Goal: Information Seeking & Learning: Learn about a topic

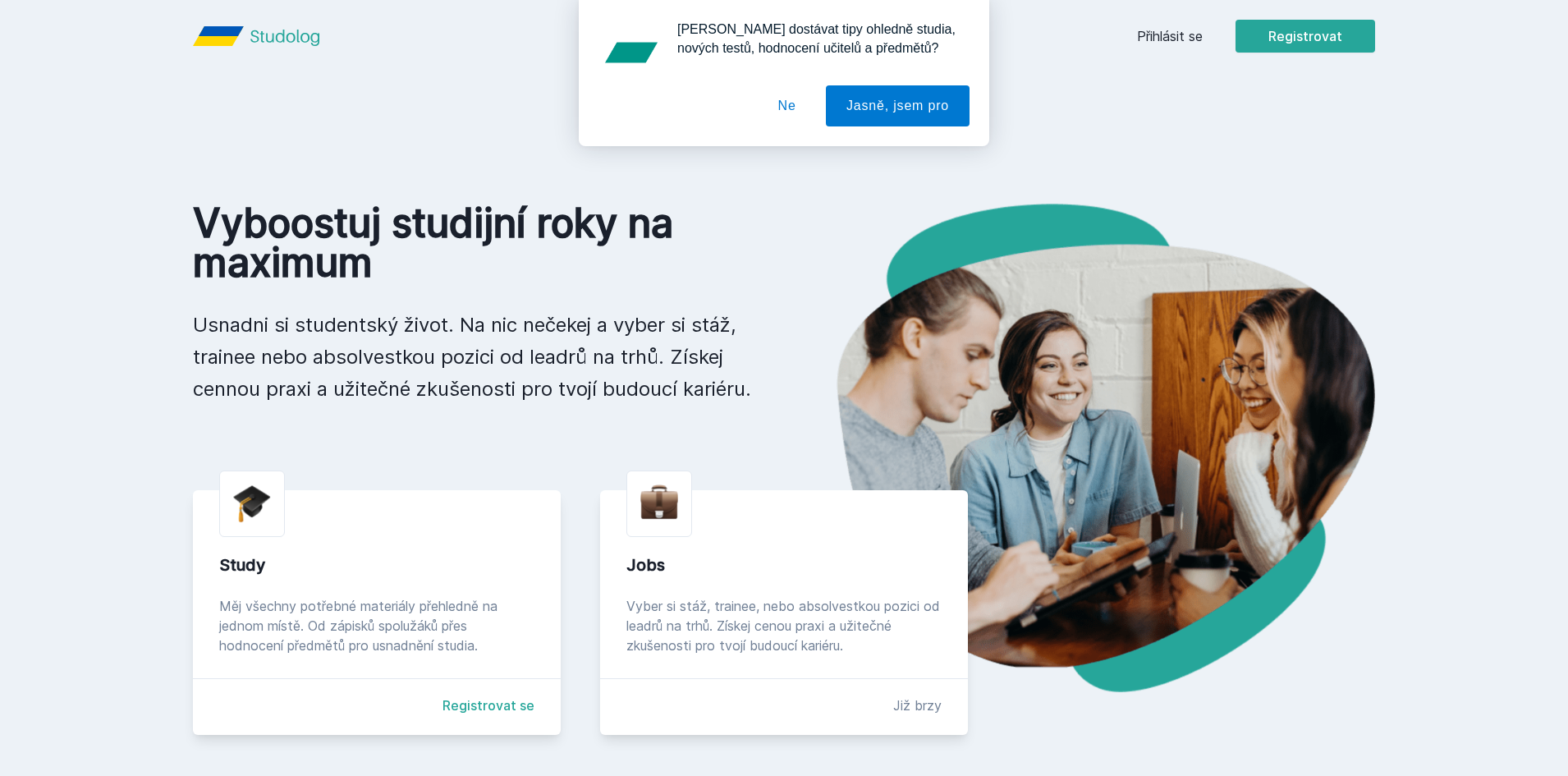
click at [755, 97] on div at bounding box center [784, 107] width 371 height 41
click at [1170, 28] on div "[PERSON_NAME] dostávat tipy ohledně studia, nových testů, hodnocení učitelů a p…" at bounding box center [784, 73] width 1568 height 146
click at [1176, 31] on div "[PERSON_NAME] dostávat tipy ohledně studia, nových testů, hodnocení učitelů a p…" at bounding box center [784, 73] width 1568 height 146
drag, startPoint x: 788, startPoint y: 111, endPoint x: 1008, endPoint y: 47, distance: 229.1
click at [790, 111] on button "Ne" at bounding box center [786, 107] width 59 height 41
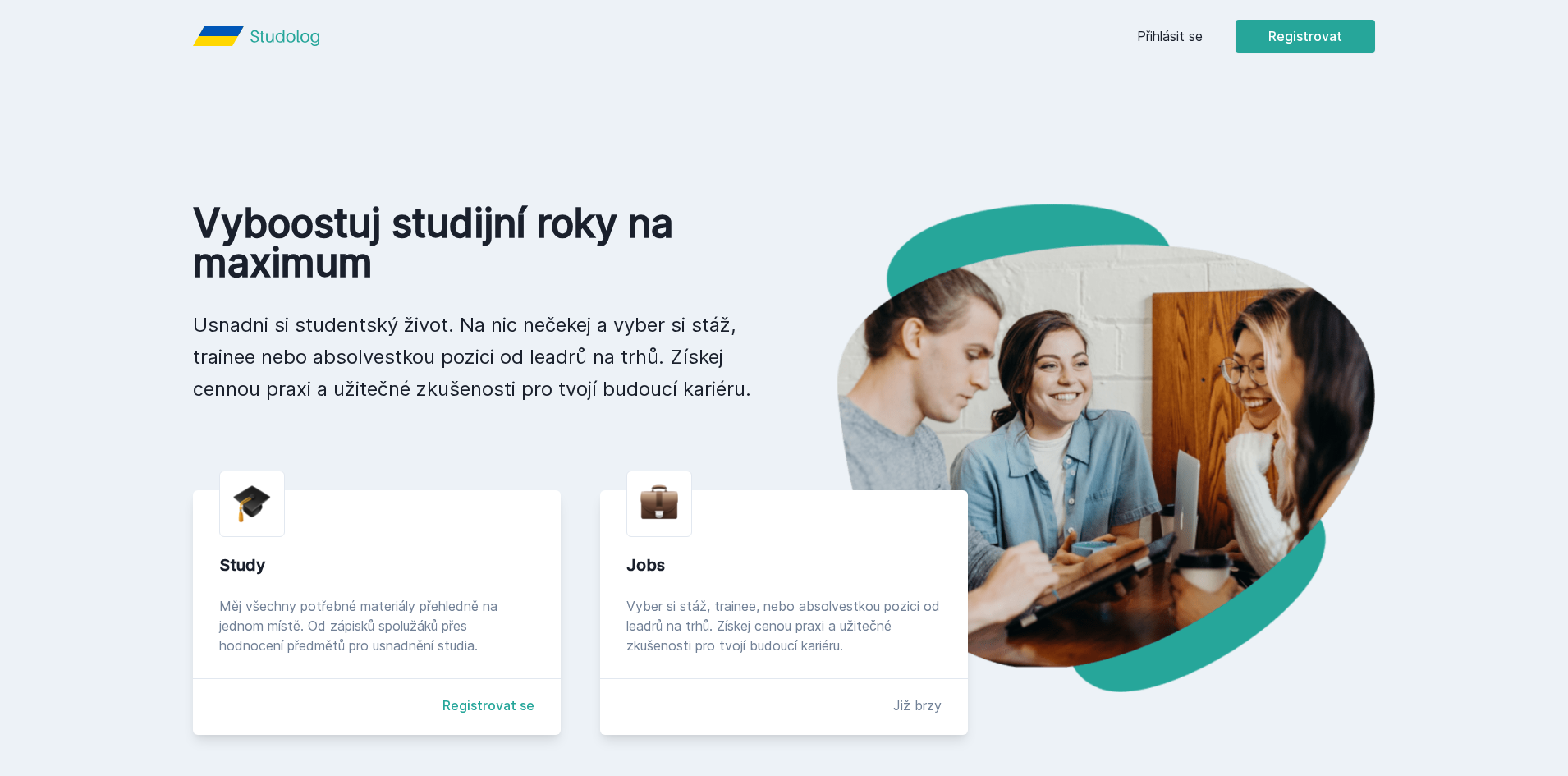
click at [1169, 28] on link "Přihlásit se" at bounding box center [1170, 36] width 66 height 20
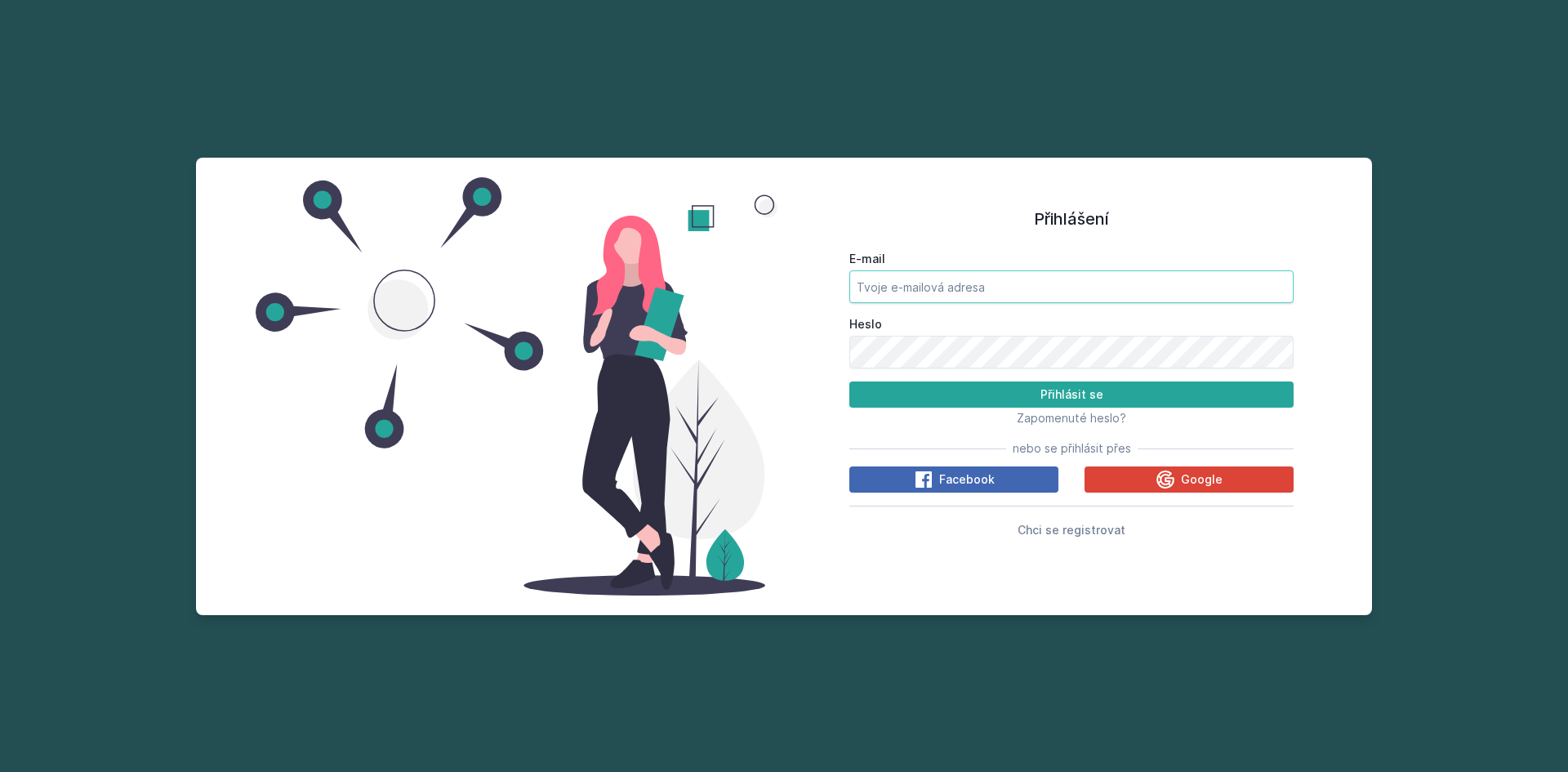
click at [925, 295] on input "E-mail" at bounding box center [1072, 286] width 445 height 33
type input "[EMAIL_ADDRESS][DOMAIN_NAME]"
click at [849, 381] on button "Přihlásit se" at bounding box center [1072, 394] width 445 height 26
click at [466, 260] on div "Přihlášení E-mail [EMAIL_ADDRESS][DOMAIN_NAME] Heslo Přihlásit se Zapomenuté he…" at bounding box center [784, 386] width 1176 height 457
click at [849, 381] on button "Přihlásit se" at bounding box center [1072, 394] width 445 height 26
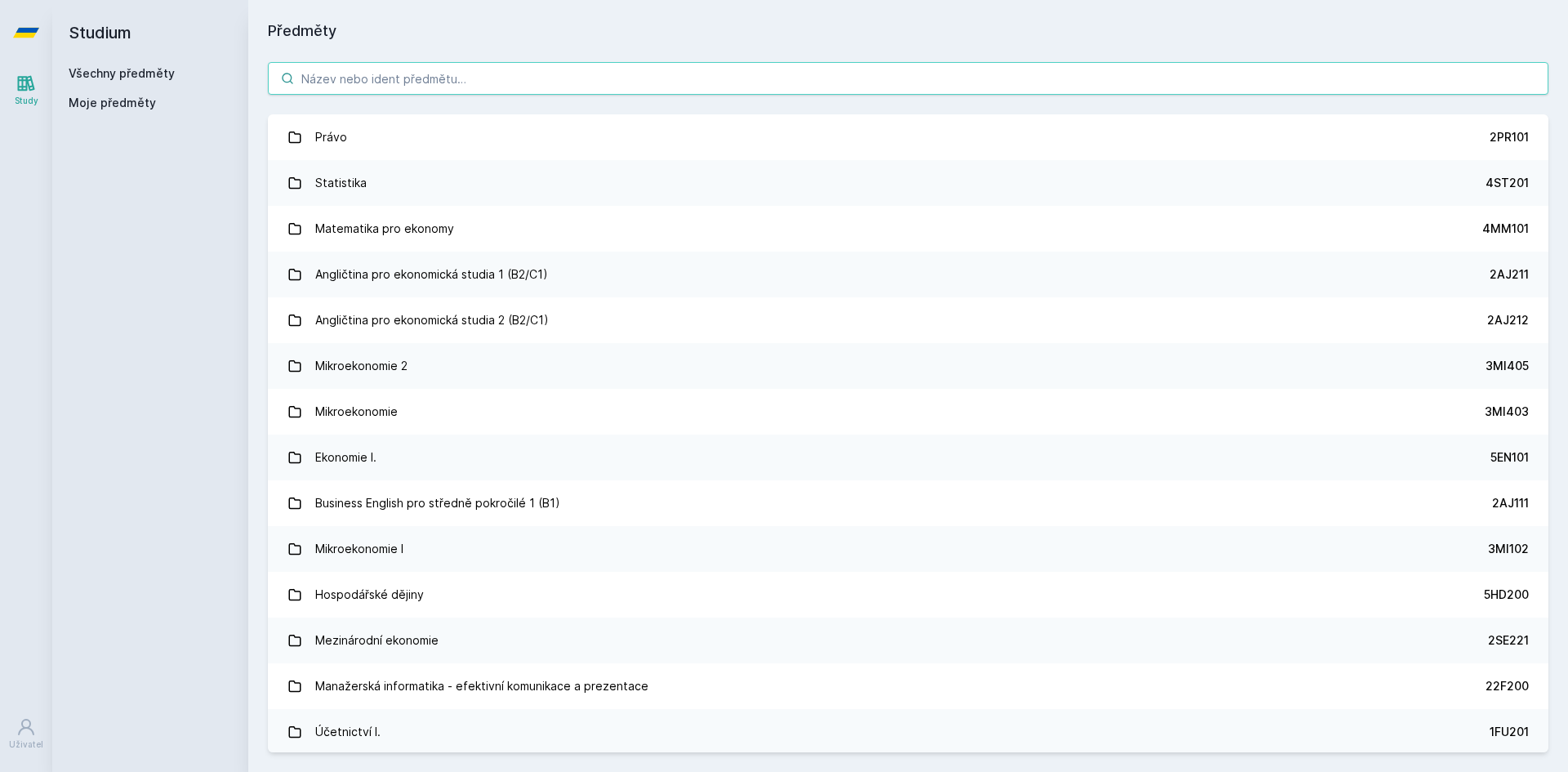
click at [946, 79] on input "search" at bounding box center [908, 78] width 1281 height 33
paste input "1MT400"
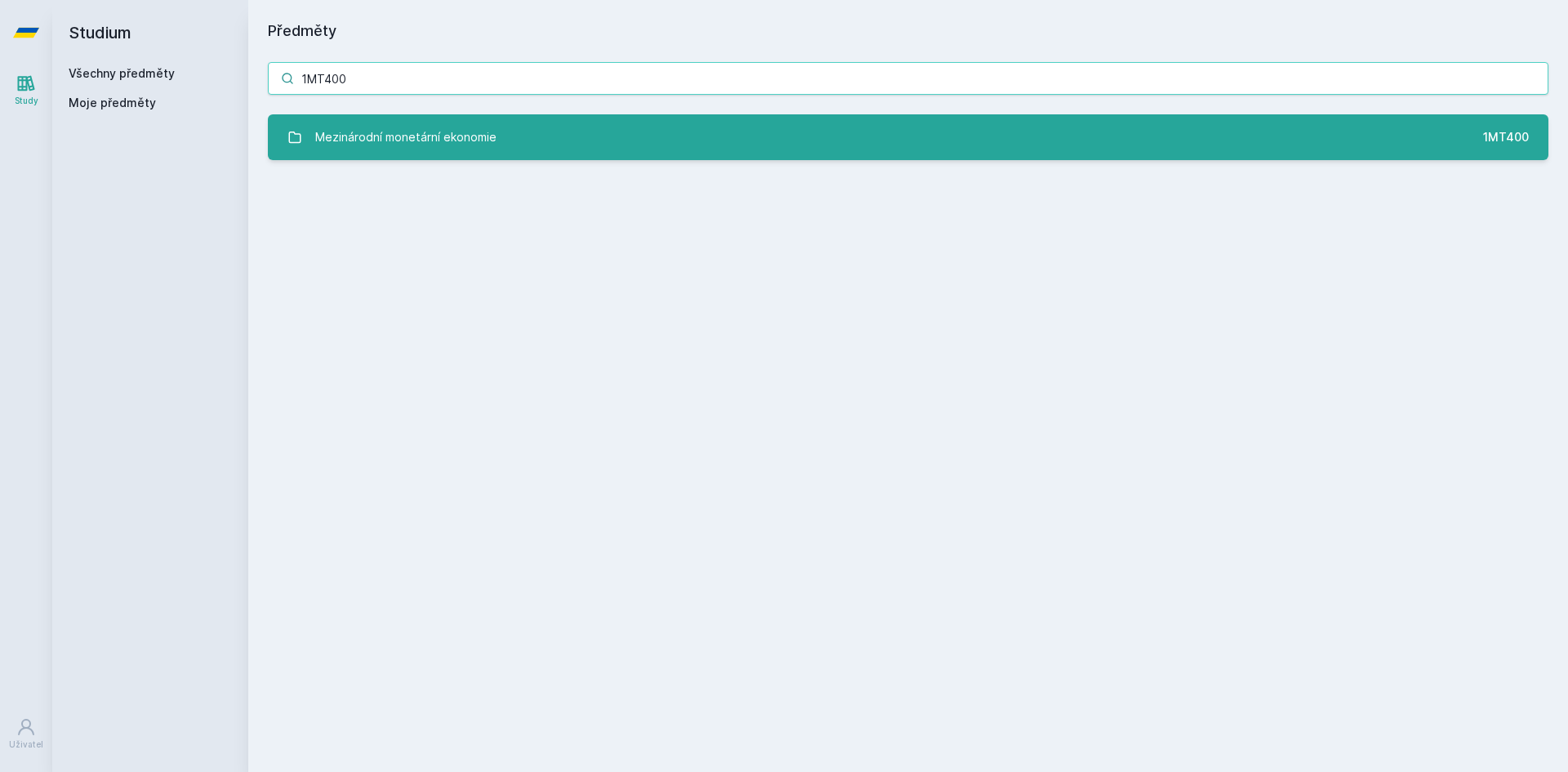
type input "1MT400"
click at [559, 139] on link "Mezinárodní monetární ekonomie 1MT400" at bounding box center [908, 137] width 1281 height 46
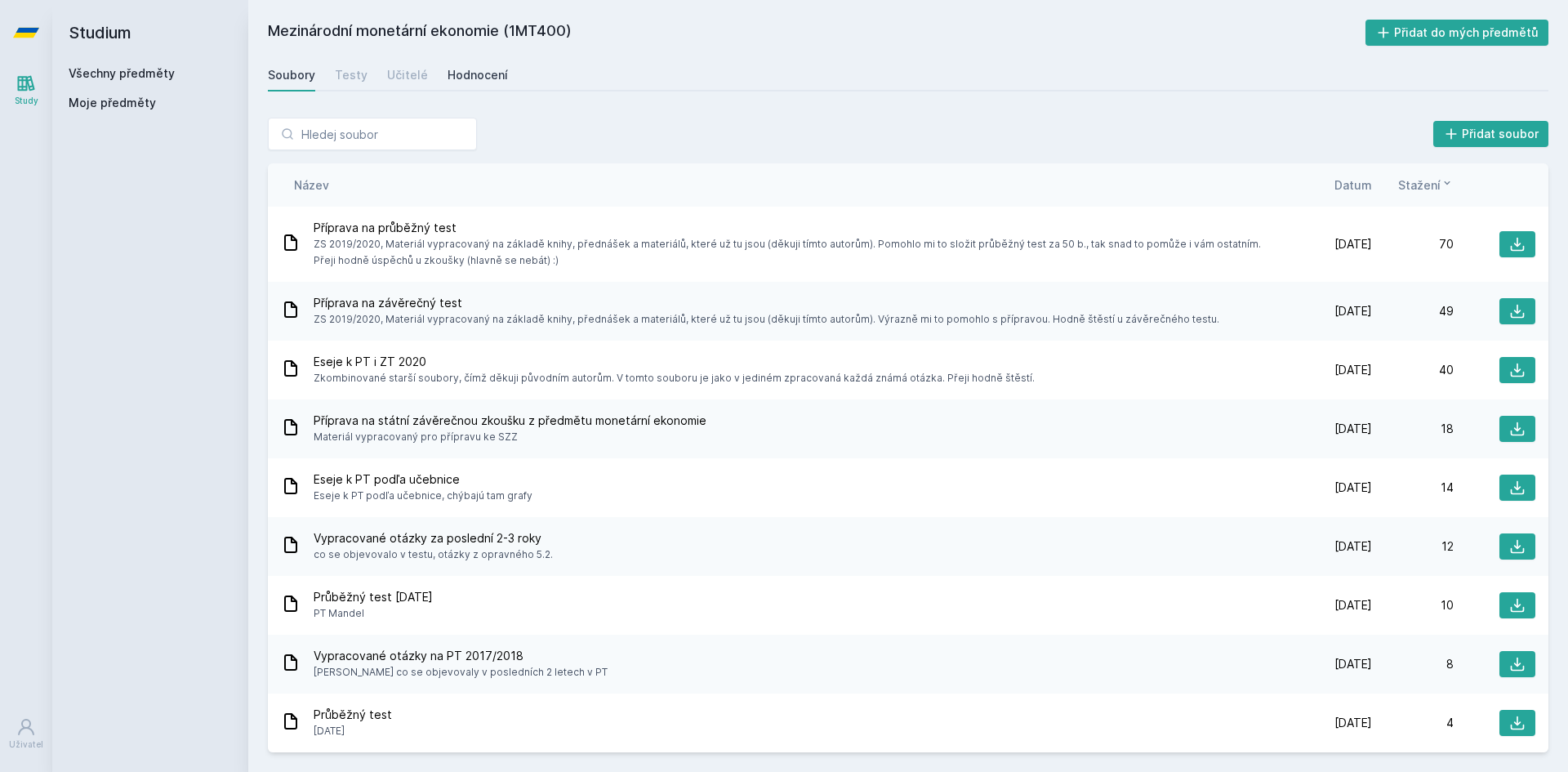
click at [481, 67] on link "Hodnocení" at bounding box center [478, 75] width 60 height 33
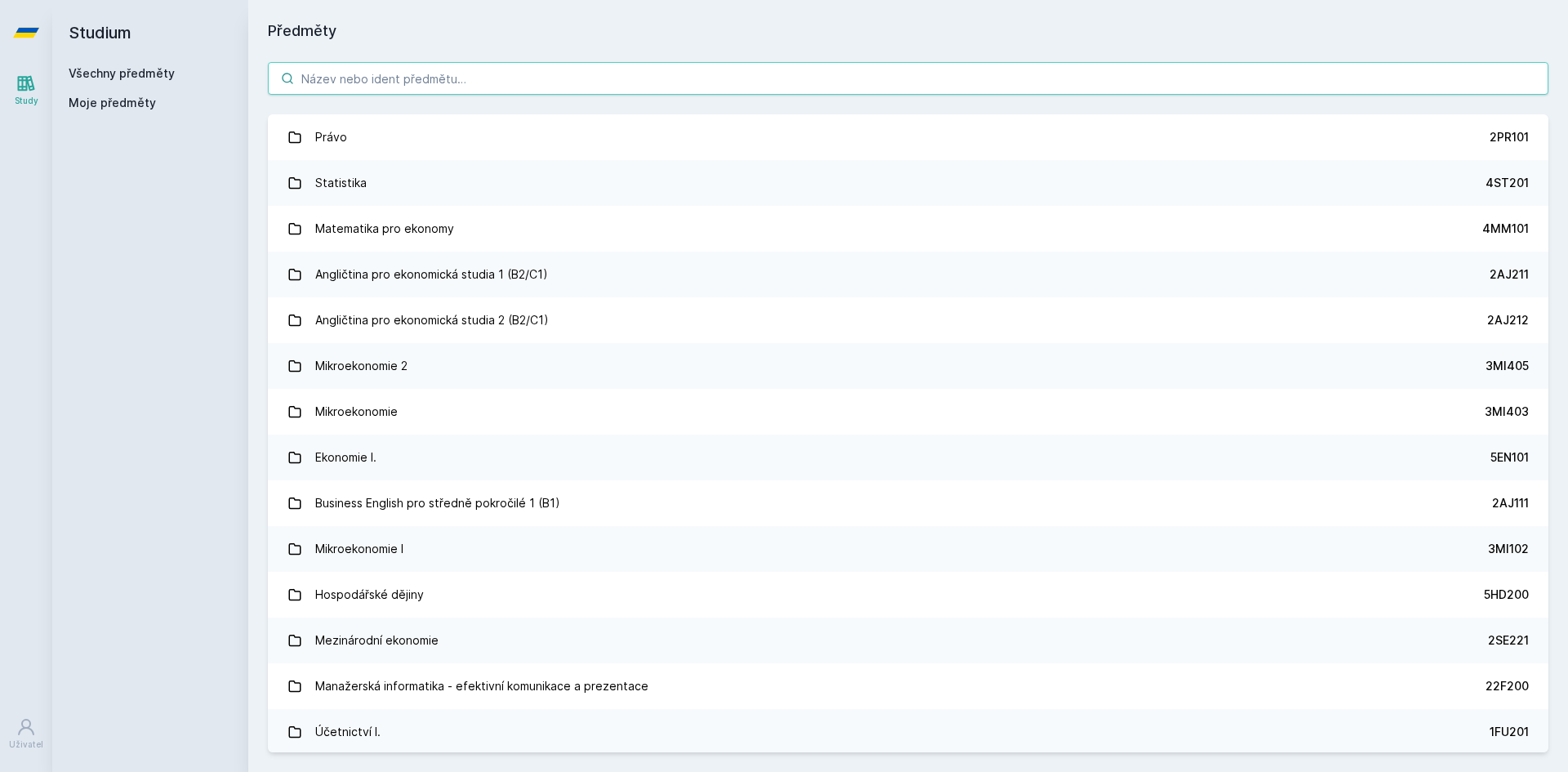
click at [532, 85] on input "search" at bounding box center [908, 78] width 1281 height 33
paste input "1MT461"
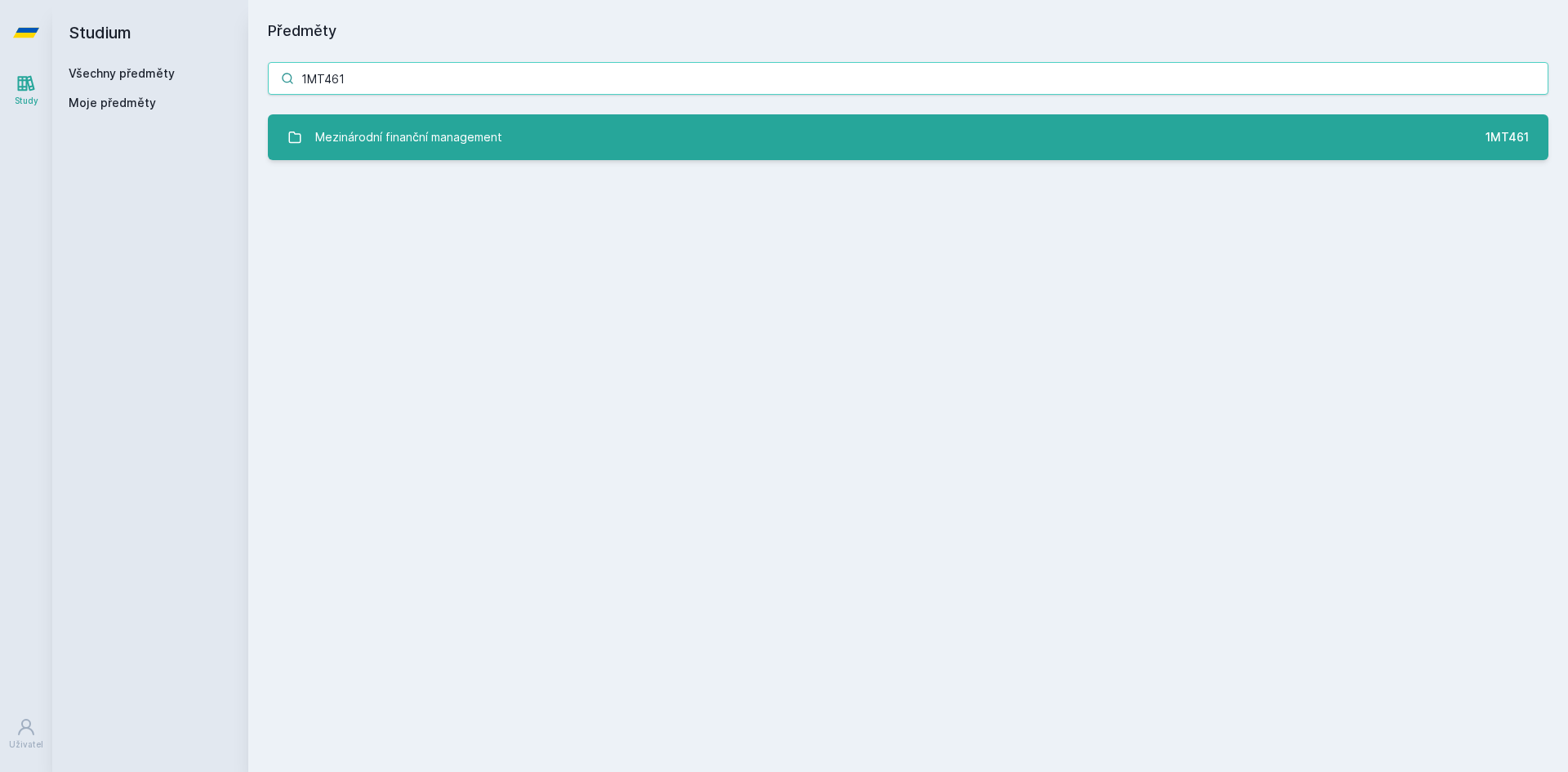
type input "1MT461"
click at [520, 150] on link "Mezinárodní finanční management 1MT461" at bounding box center [908, 137] width 1281 height 46
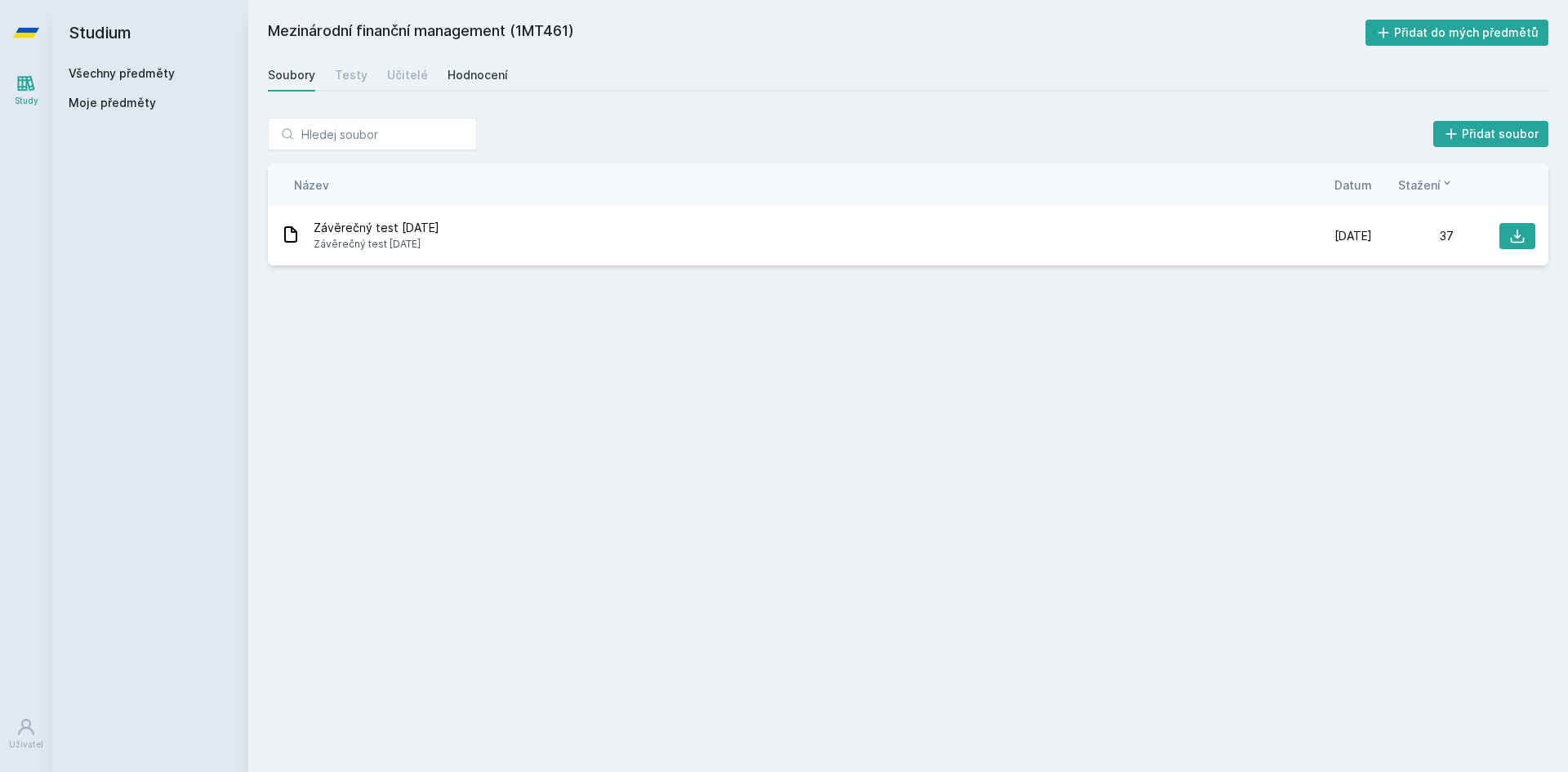
click at [469, 76] on div "Hodnocení" at bounding box center [478, 74] width 60 height 16
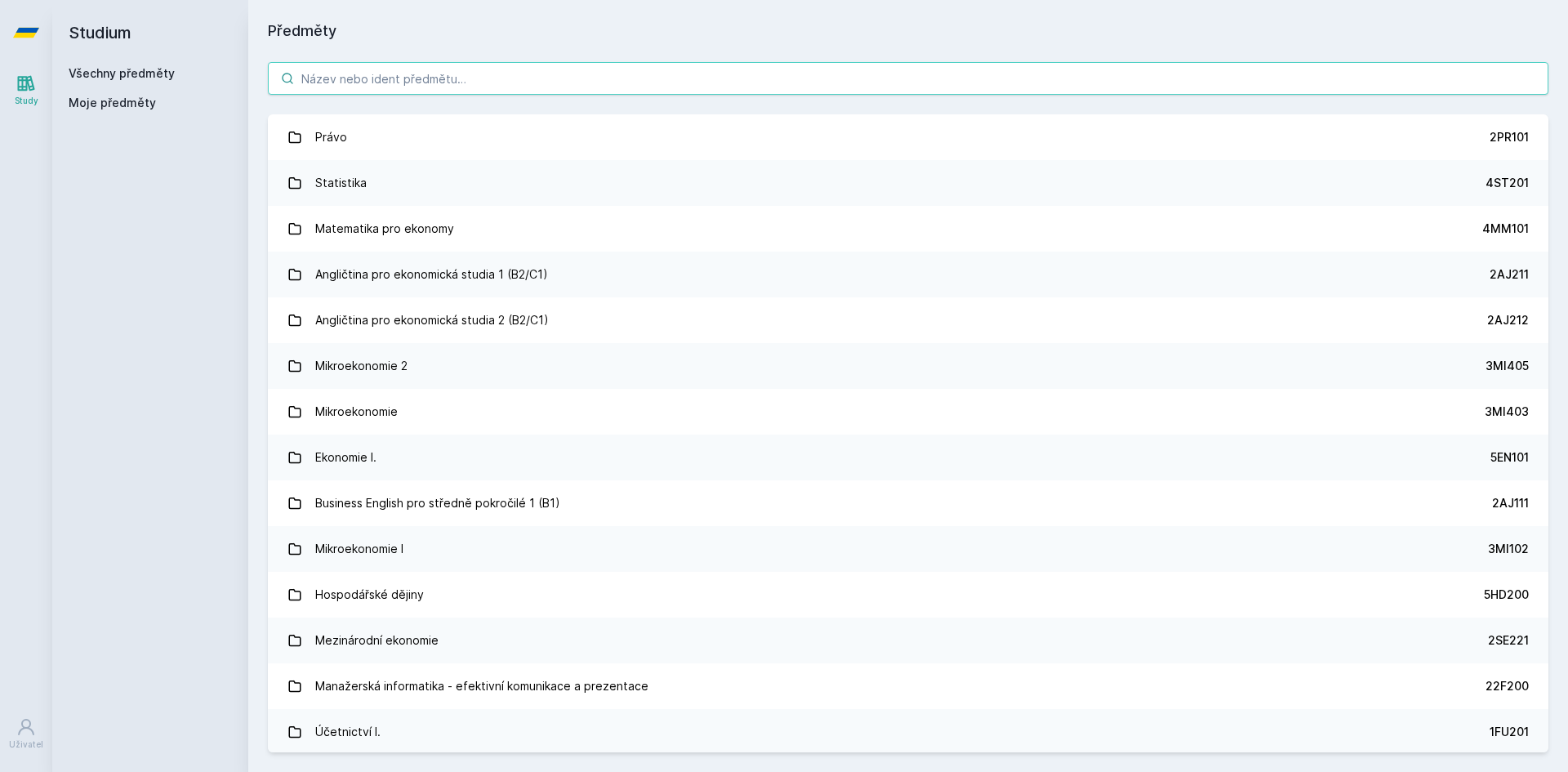
click at [330, 71] on input "search" at bounding box center [908, 78] width 1281 height 33
paste input "1BP414"
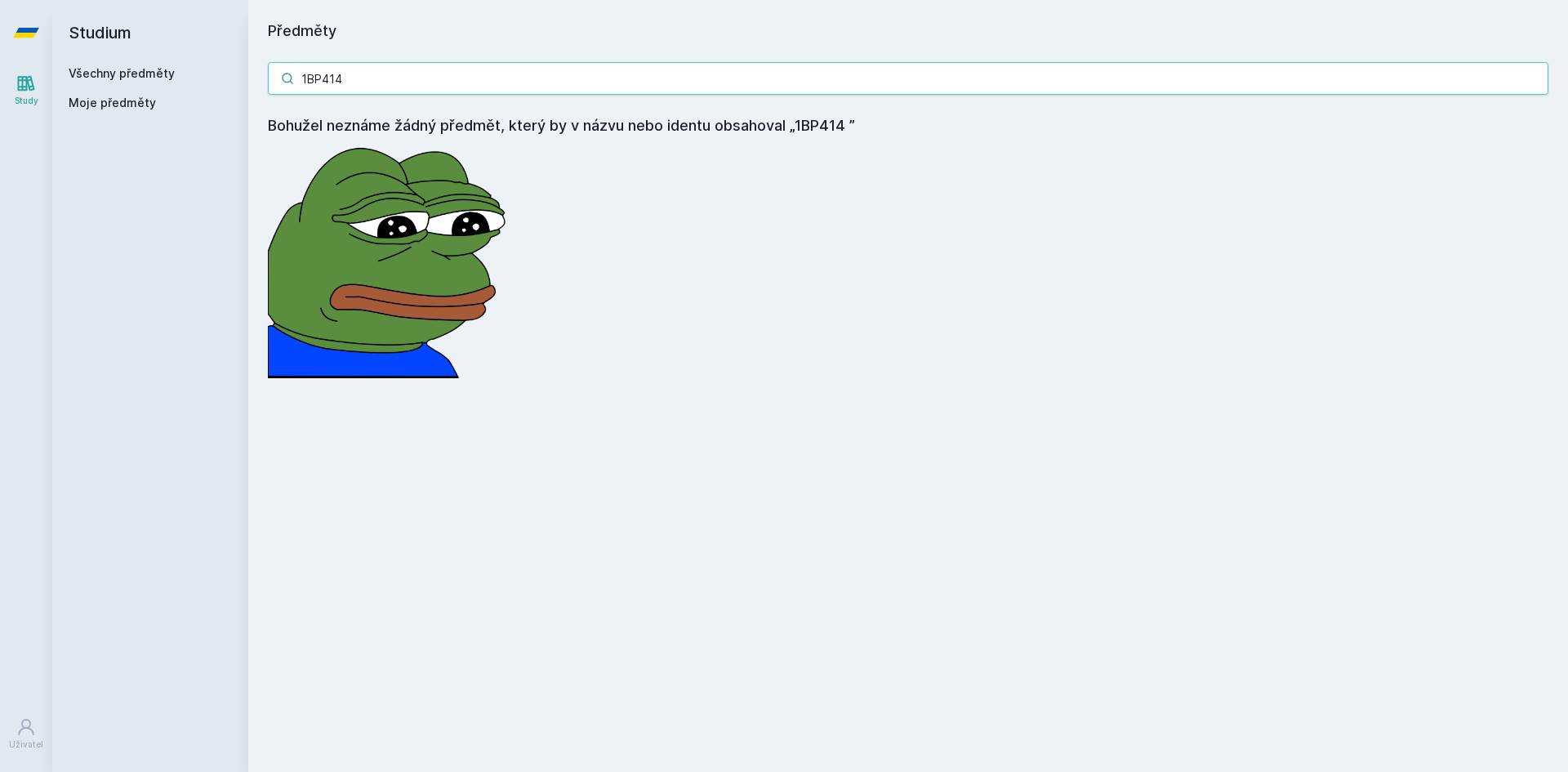
click at [373, 83] on input "1BP414" at bounding box center [908, 78] width 1281 height 33
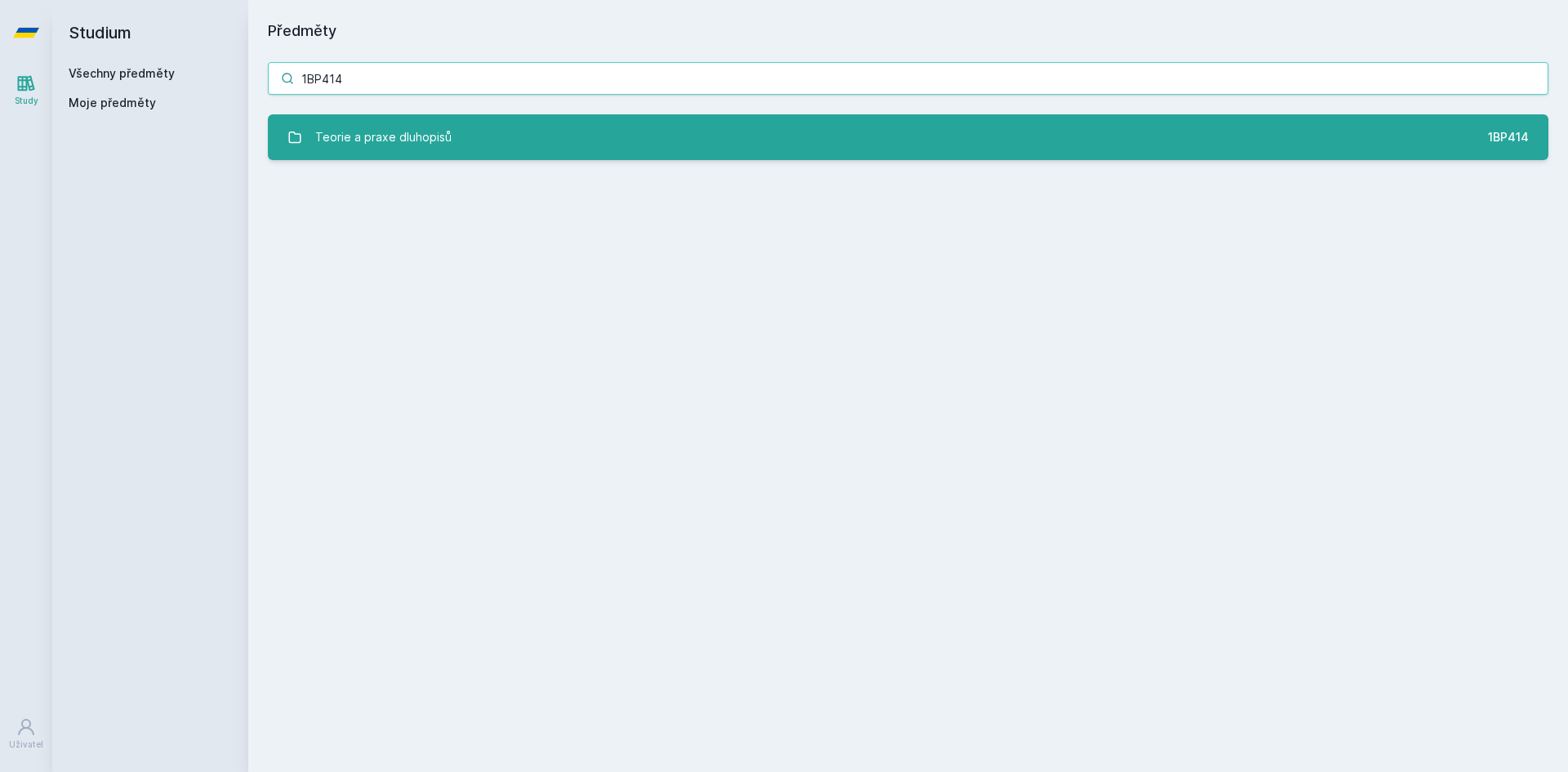
type input "1BP414"
click at [390, 141] on div "Teorie a praxe dluhopisů" at bounding box center [383, 137] width 136 height 33
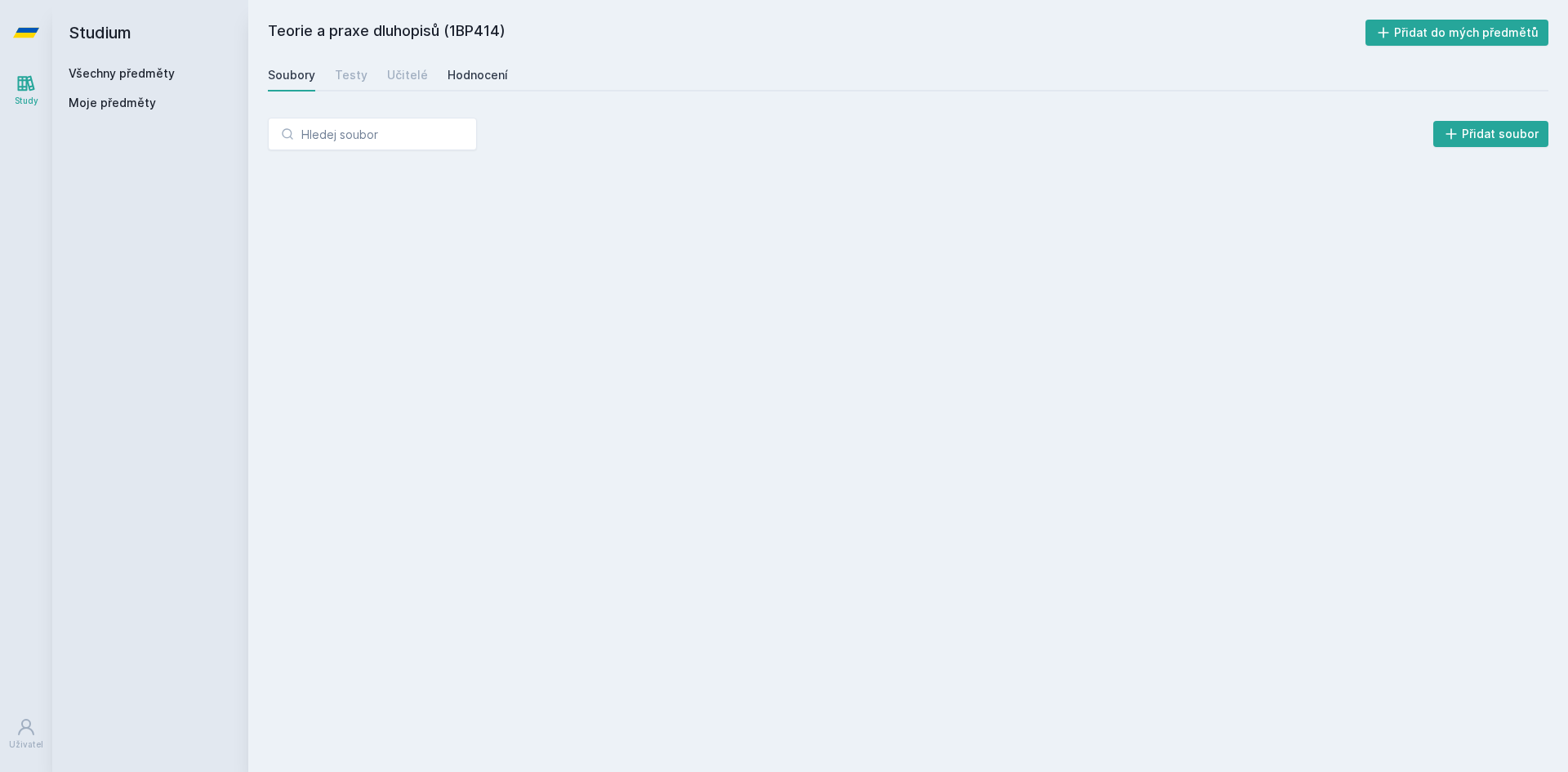
click at [481, 67] on div "Hodnocení" at bounding box center [478, 74] width 60 height 16
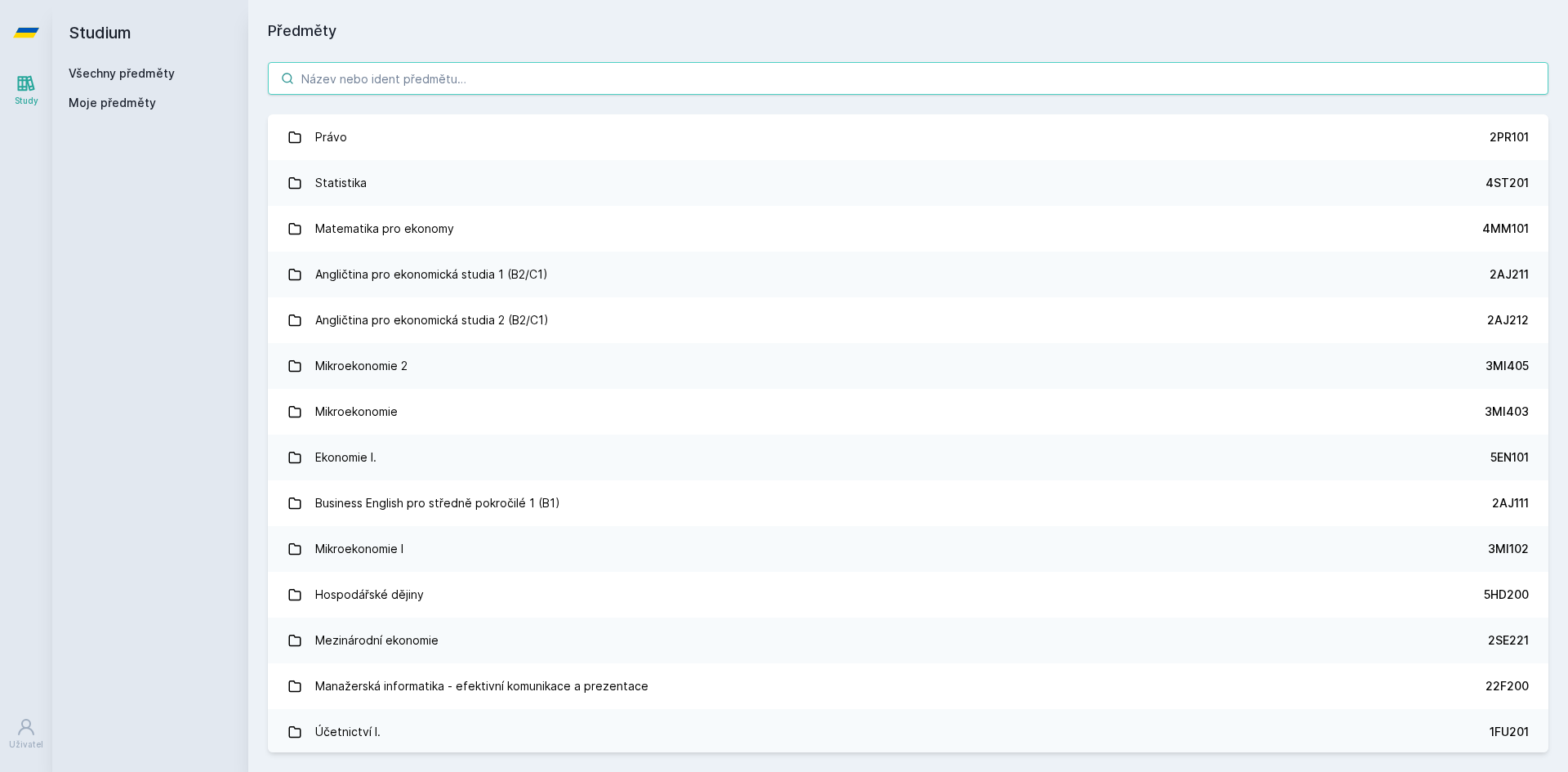
click at [424, 72] on input "search" at bounding box center [908, 78] width 1281 height 33
paste input "1BP430"
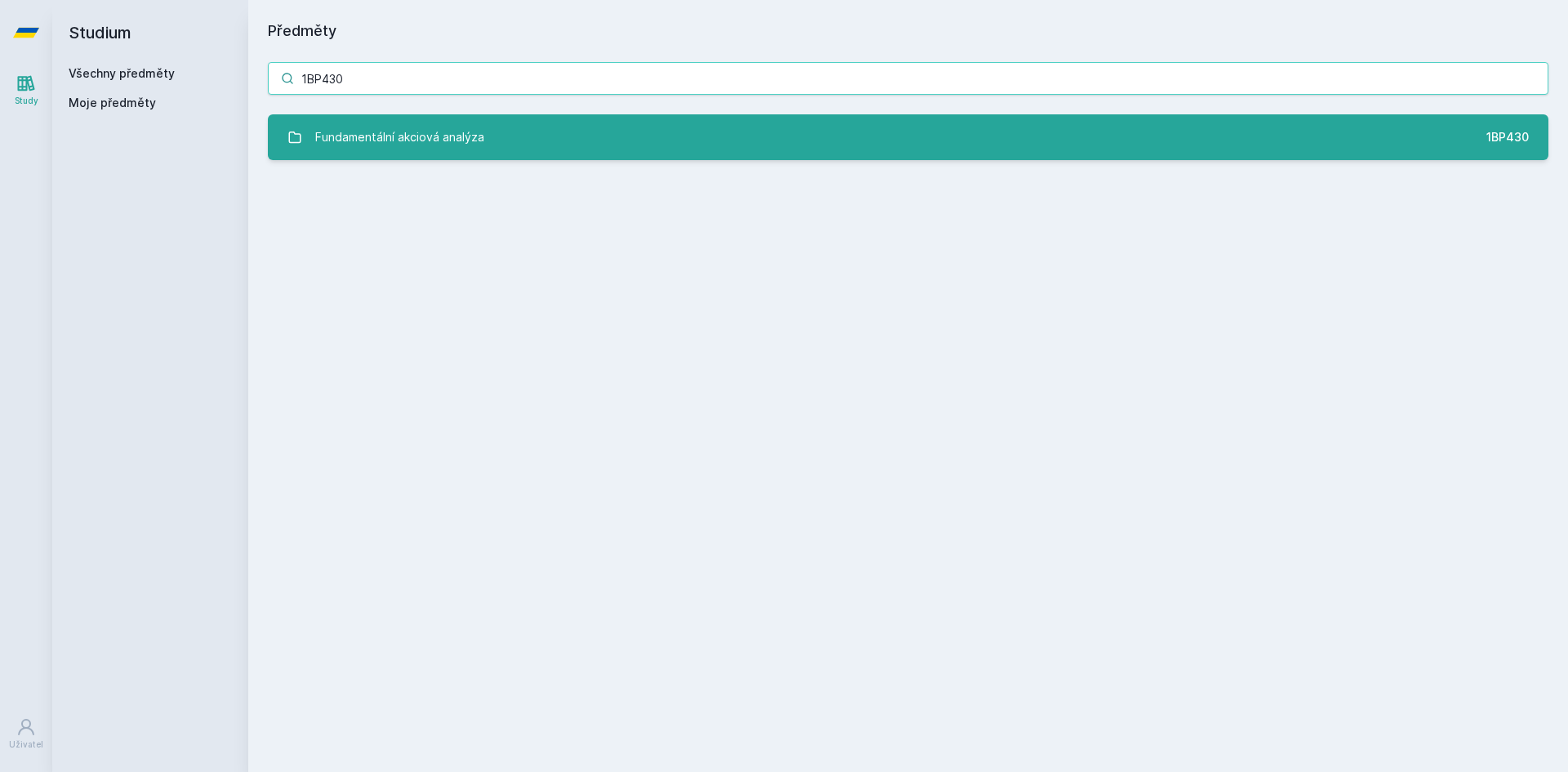
type input "1BP430"
click at [441, 135] on div "Fundamentální akciová analýza" at bounding box center [400, 137] width 169 height 33
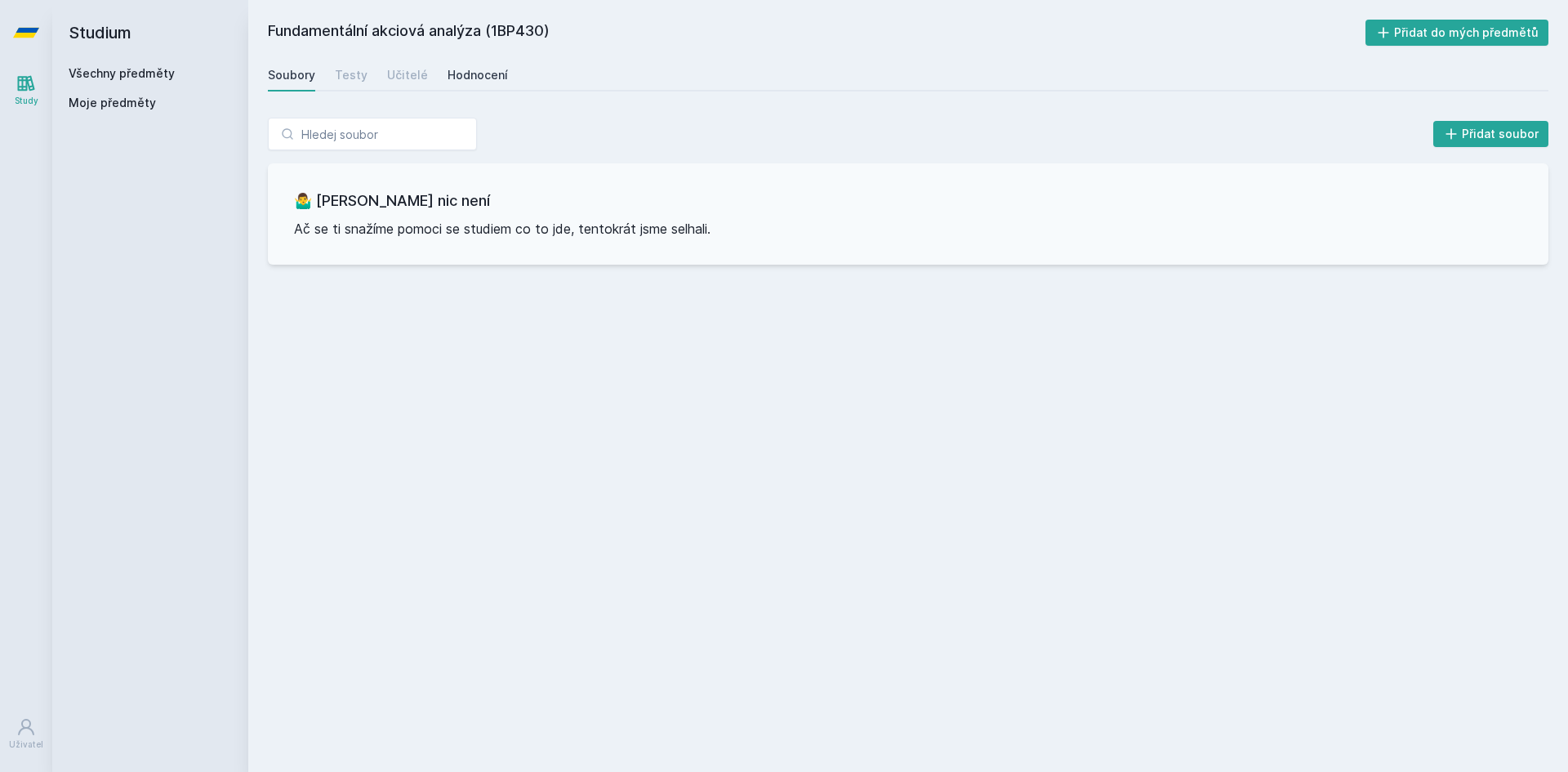
click at [469, 79] on div "Hodnocení" at bounding box center [478, 74] width 60 height 16
click at [130, 68] on link "Všechny předměty" at bounding box center [121, 73] width 106 height 14
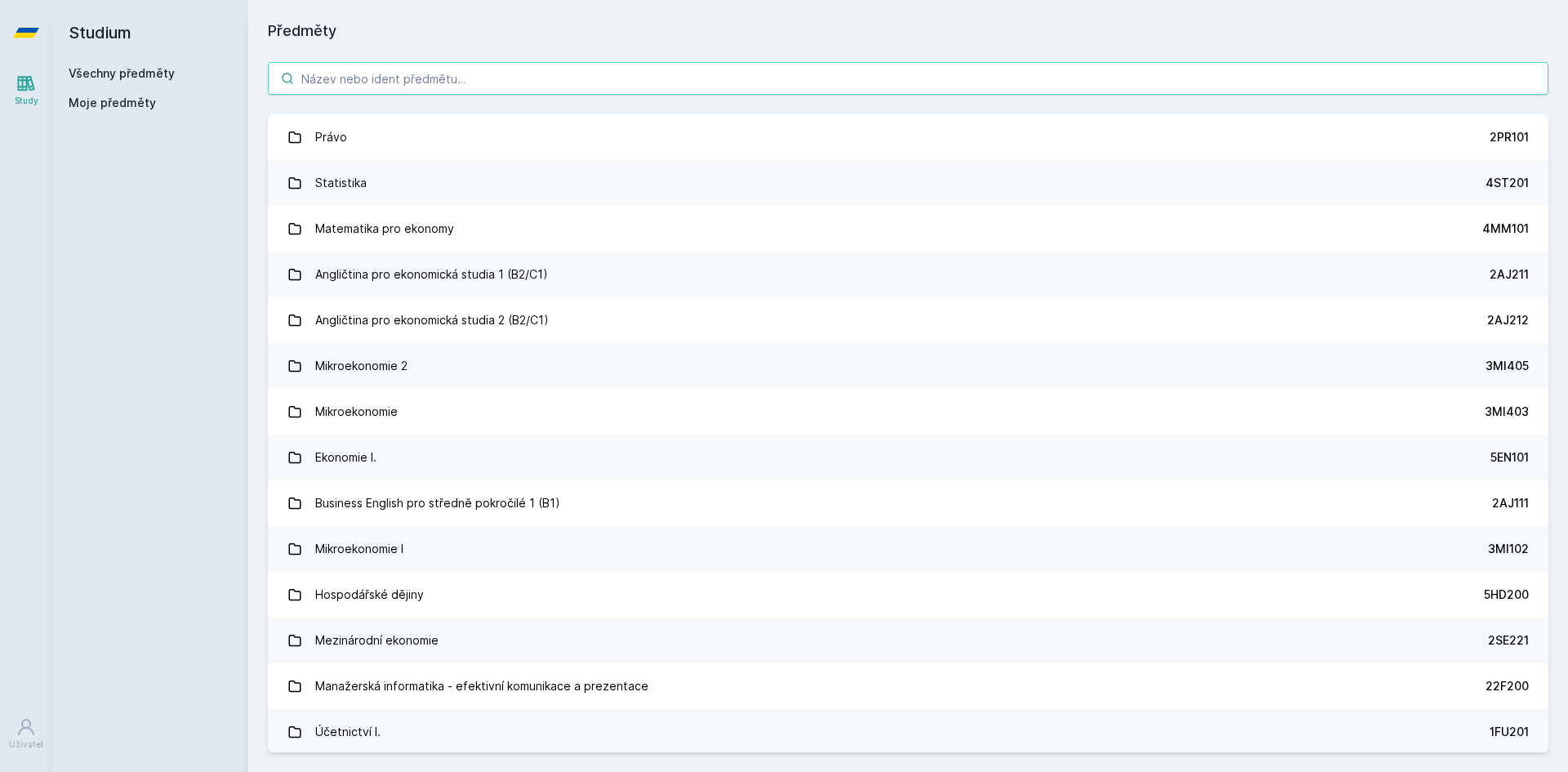
click at [420, 81] on input "search" at bounding box center [908, 78] width 1281 height 33
paste input "1BP434"
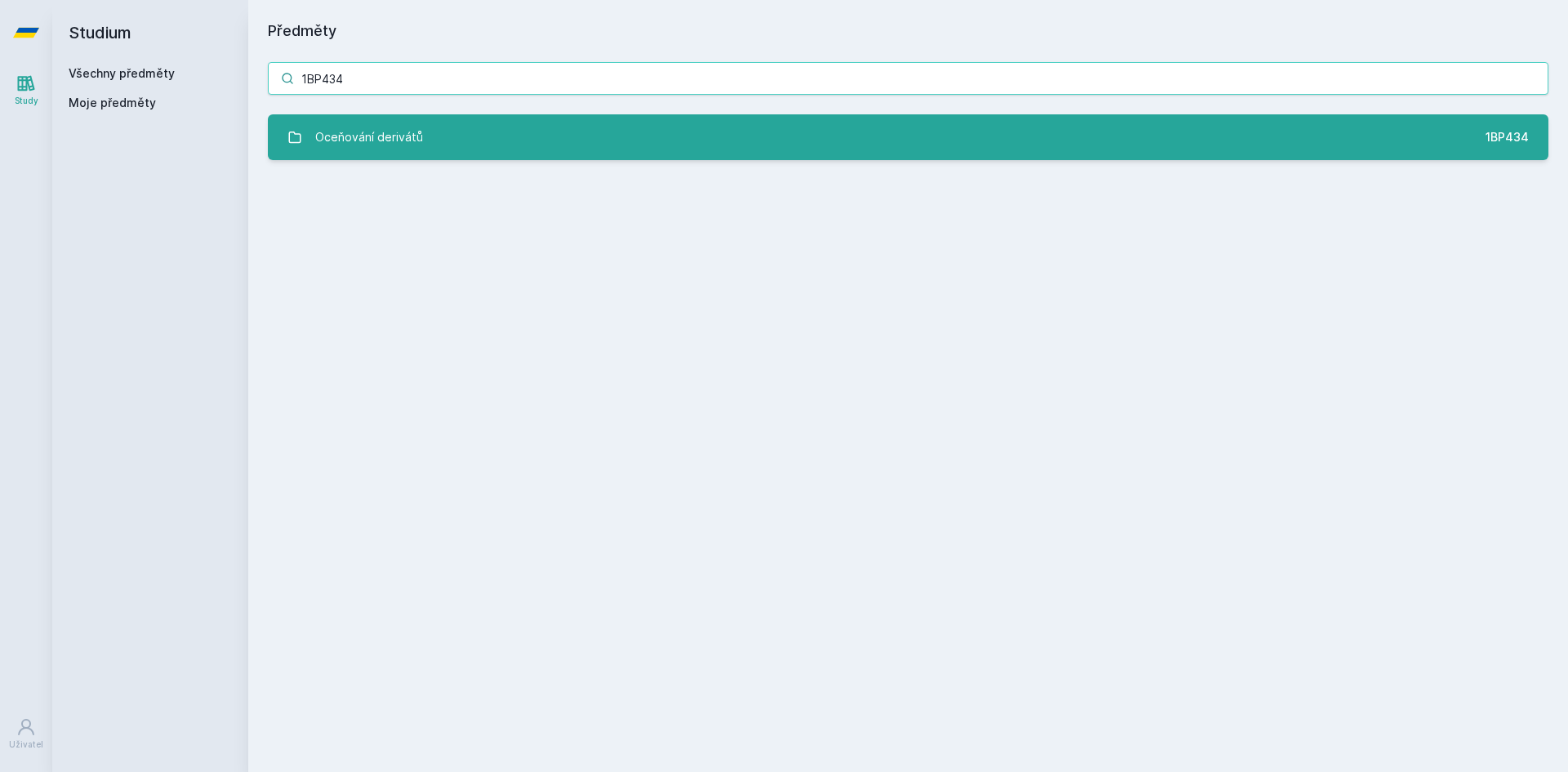
type input "1BP434"
click at [430, 130] on link "Oceňování derivátů 1BP434" at bounding box center [908, 137] width 1281 height 46
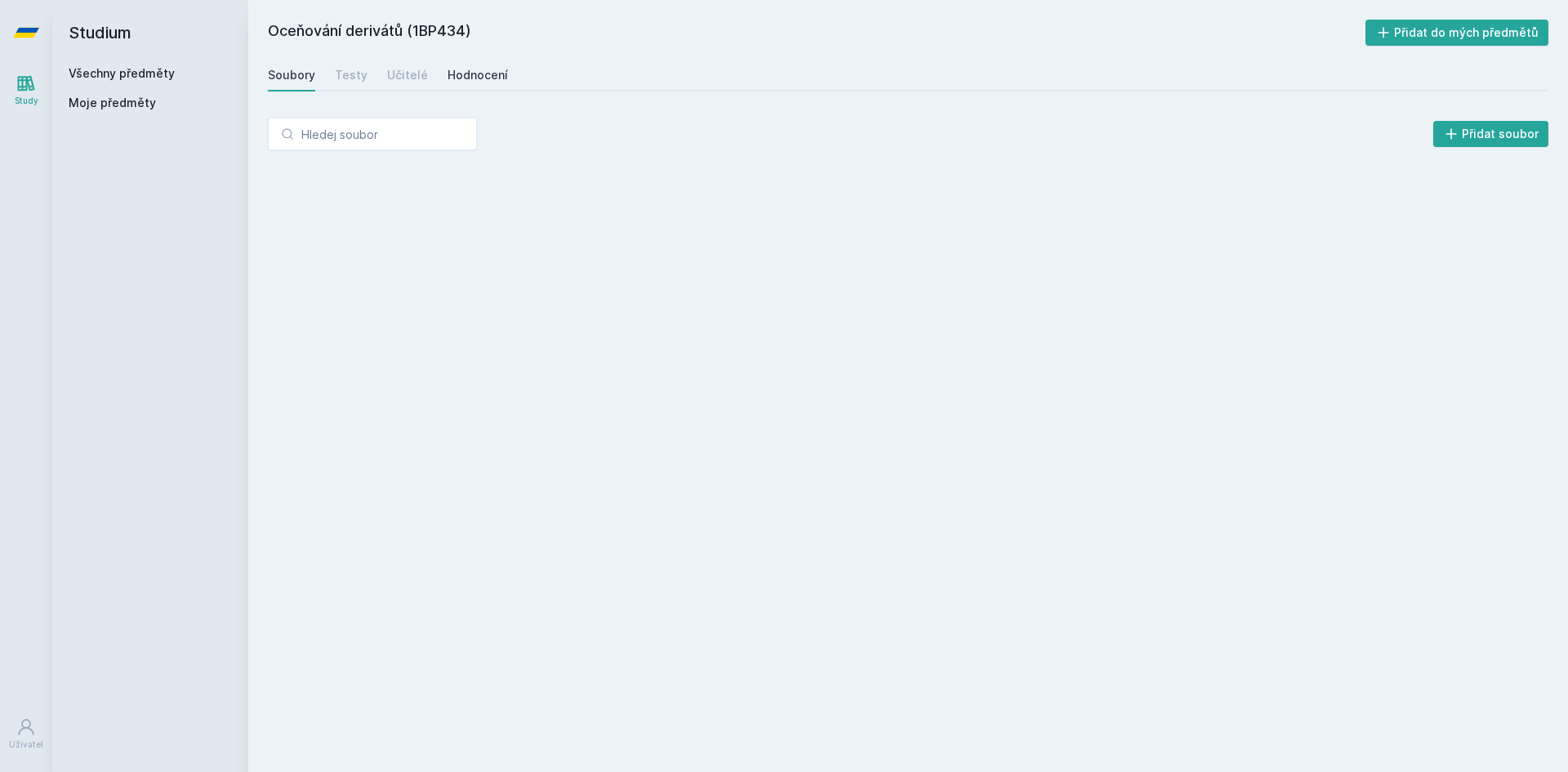
click at [481, 67] on link "Hodnocení" at bounding box center [478, 75] width 60 height 33
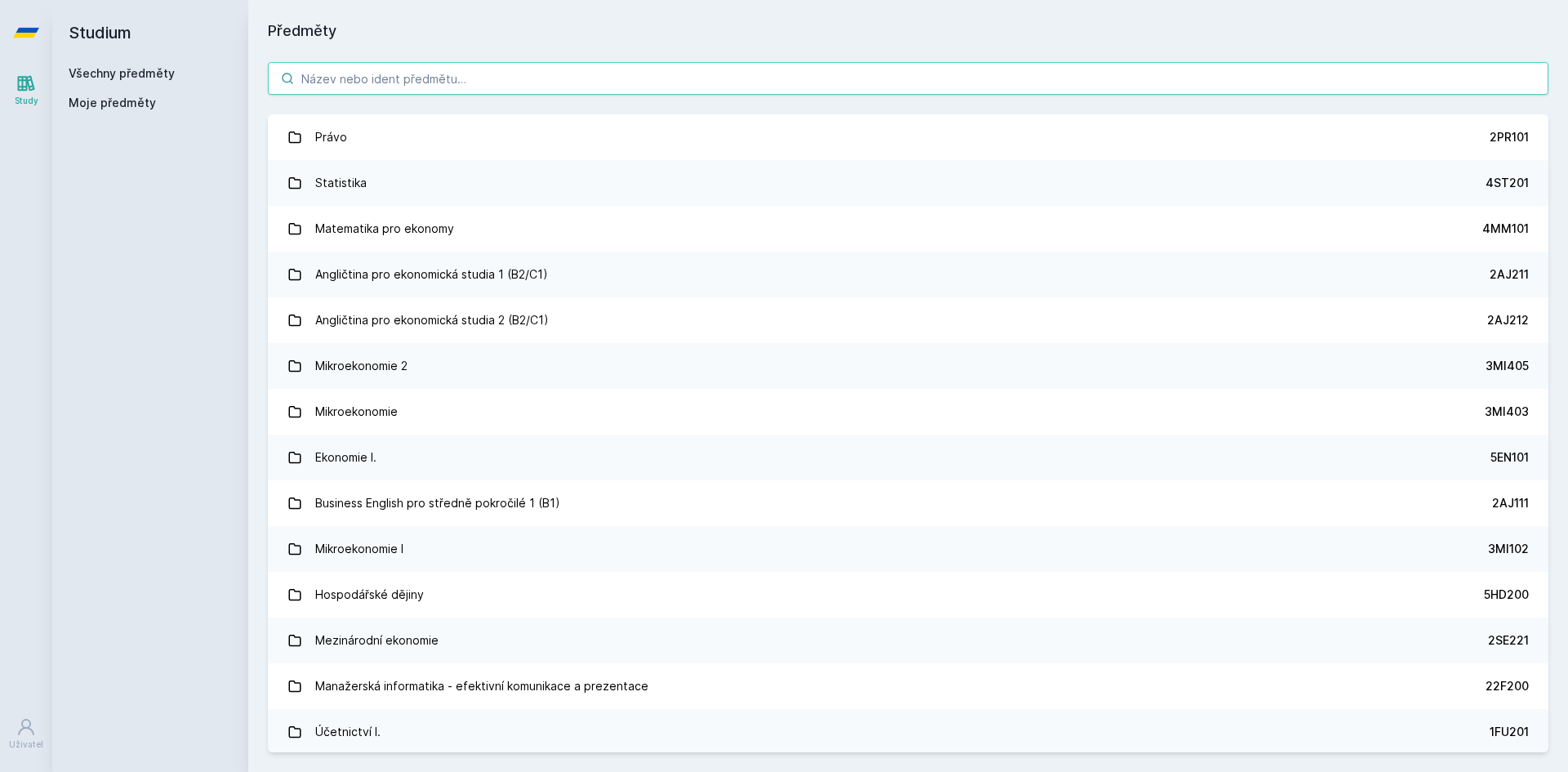
click at [396, 77] on input "search" at bounding box center [908, 78] width 1281 height 33
paste input "3MI605"
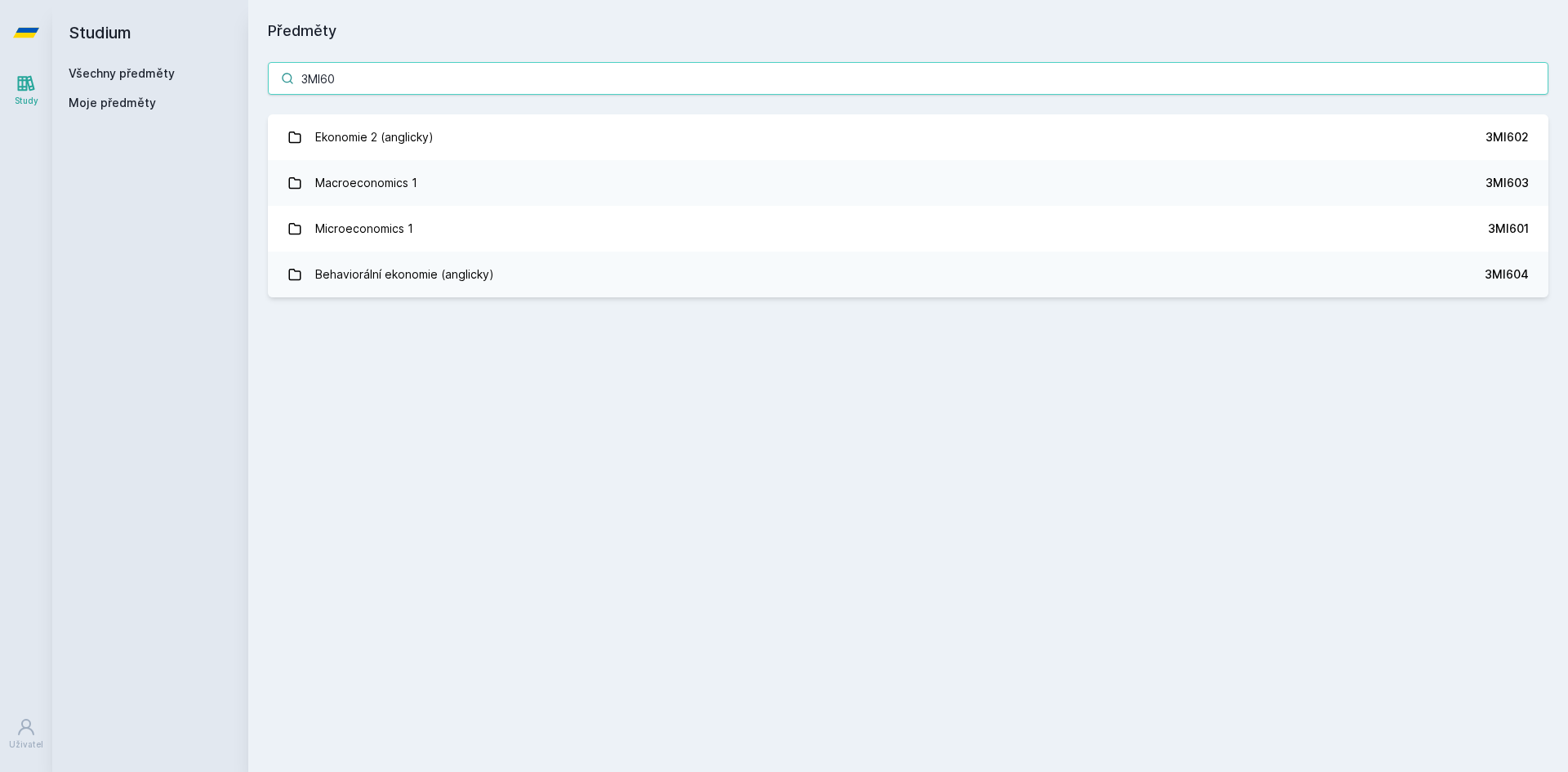
click at [539, 80] on input "3MI60" at bounding box center [908, 78] width 1281 height 33
click at [539, 81] on input "3MI60" at bounding box center [908, 78] width 1281 height 33
paste input "7"
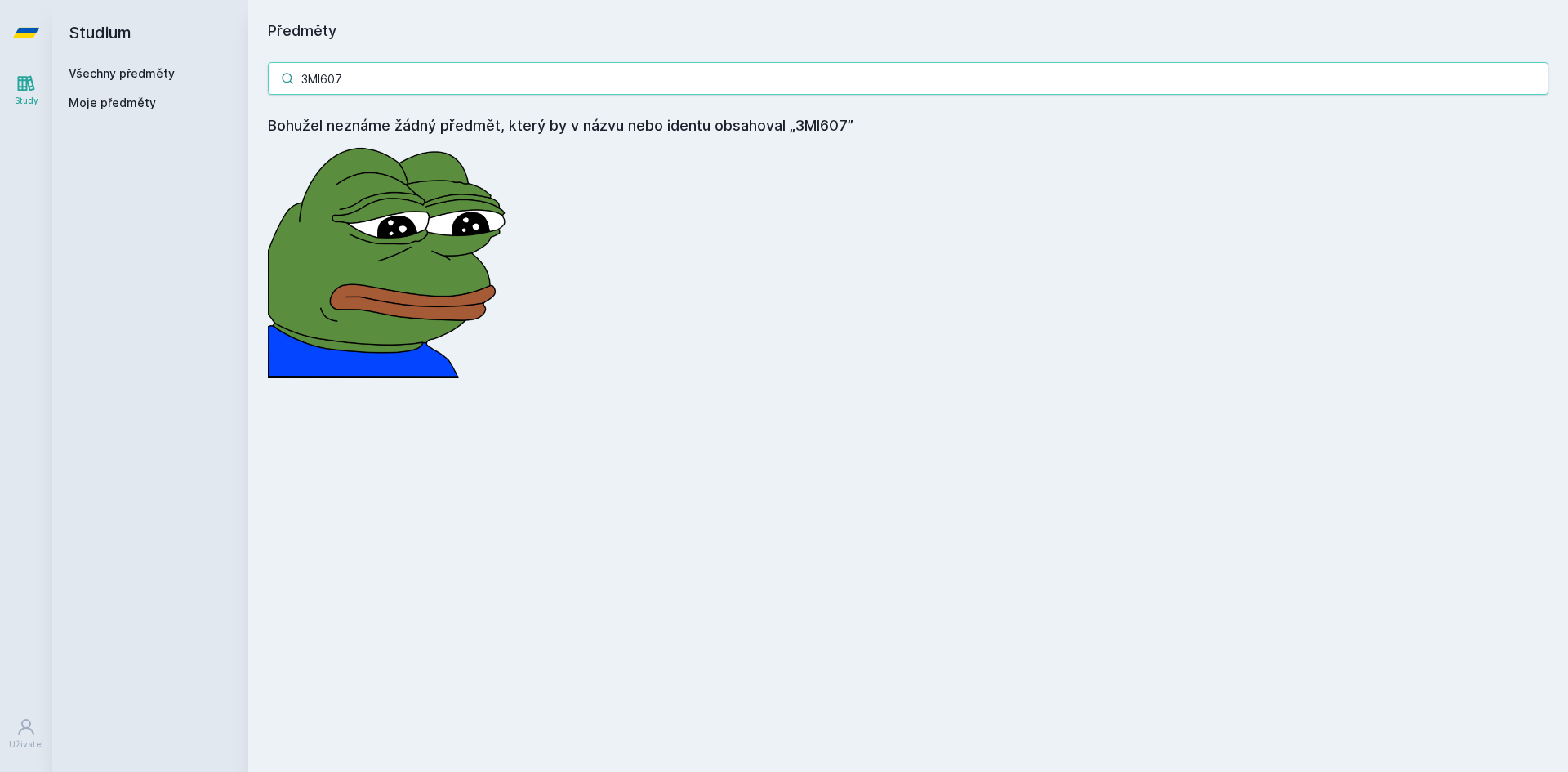
click at [421, 67] on input "3MI607" at bounding box center [908, 78] width 1281 height 33
click at [421, 68] on input "3MI607" at bounding box center [908, 78] width 1281 height 33
paste input "801"
click at [573, 86] on input "3MI801" at bounding box center [908, 78] width 1281 height 33
click at [573, 87] on input "3MI801" at bounding box center [908, 78] width 1281 height 33
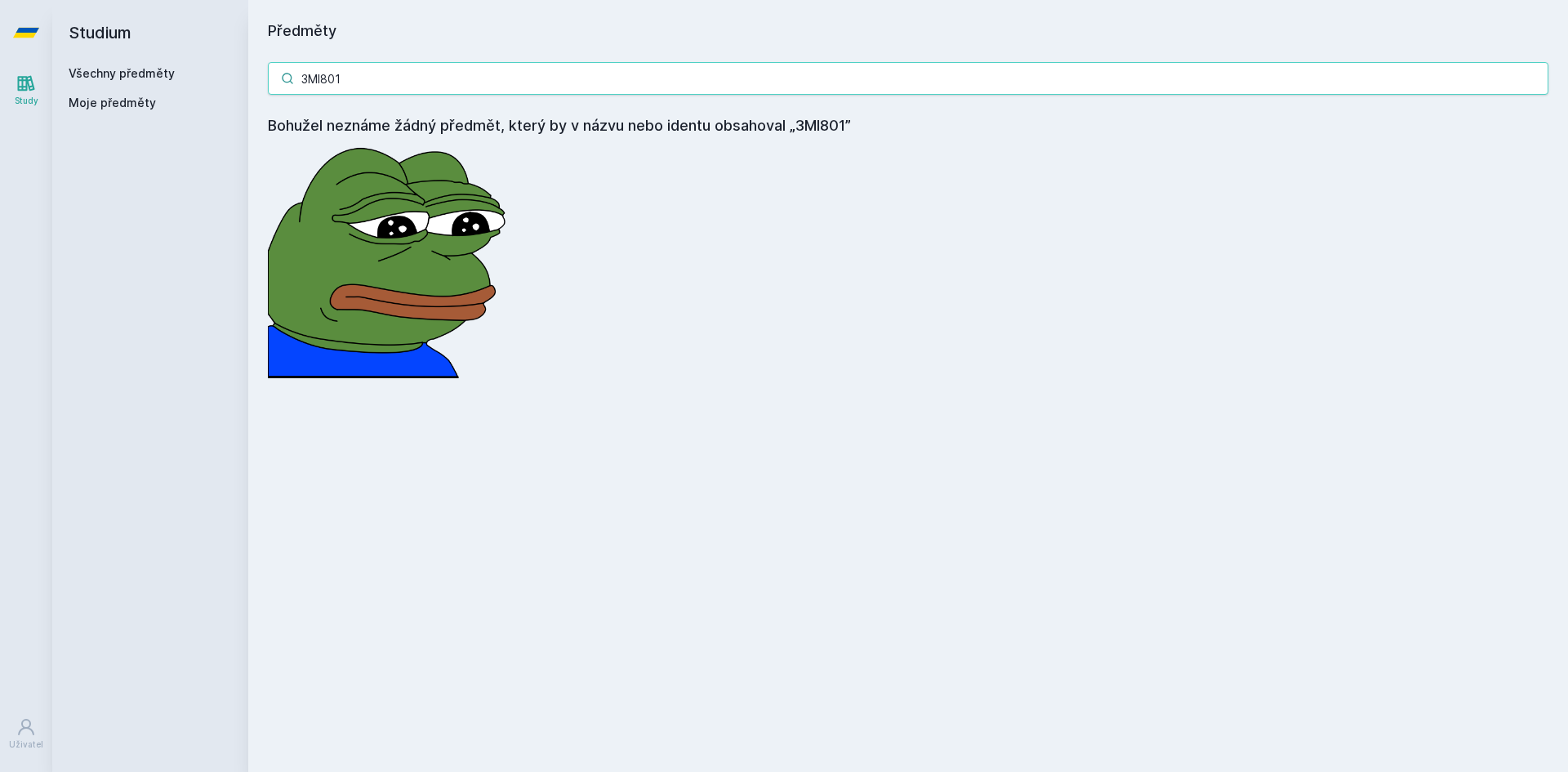
paste input "PO770"
click at [111, 72] on link "Všechny předměty" at bounding box center [121, 73] width 106 height 14
click at [401, 78] on input "3PO770" at bounding box center [908, 78] width 1281 height 33
click at [460, 84] on input "3PO770" at bounding box center [908, 78] width 1281 height 33
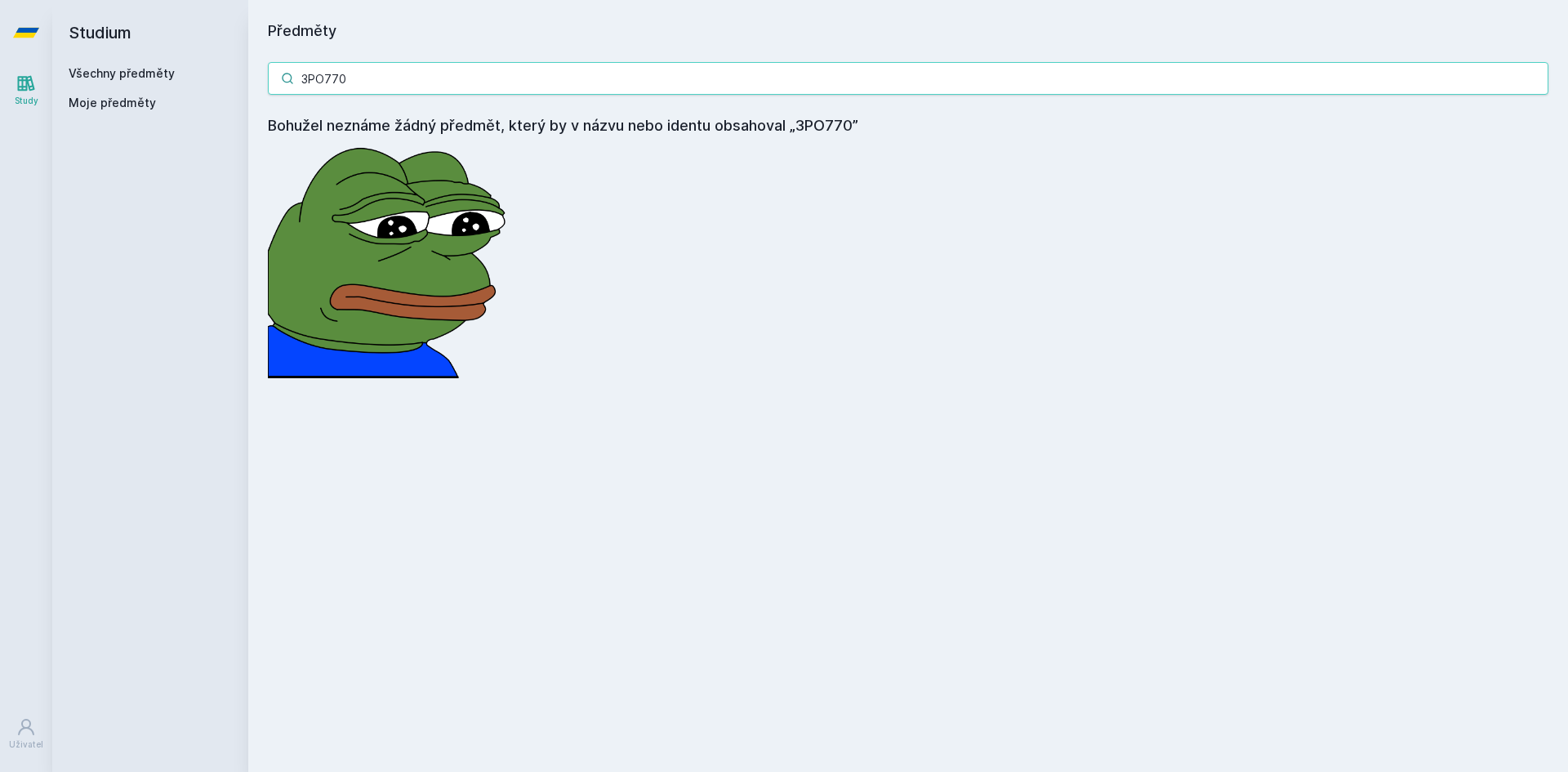
paste input "3F416"
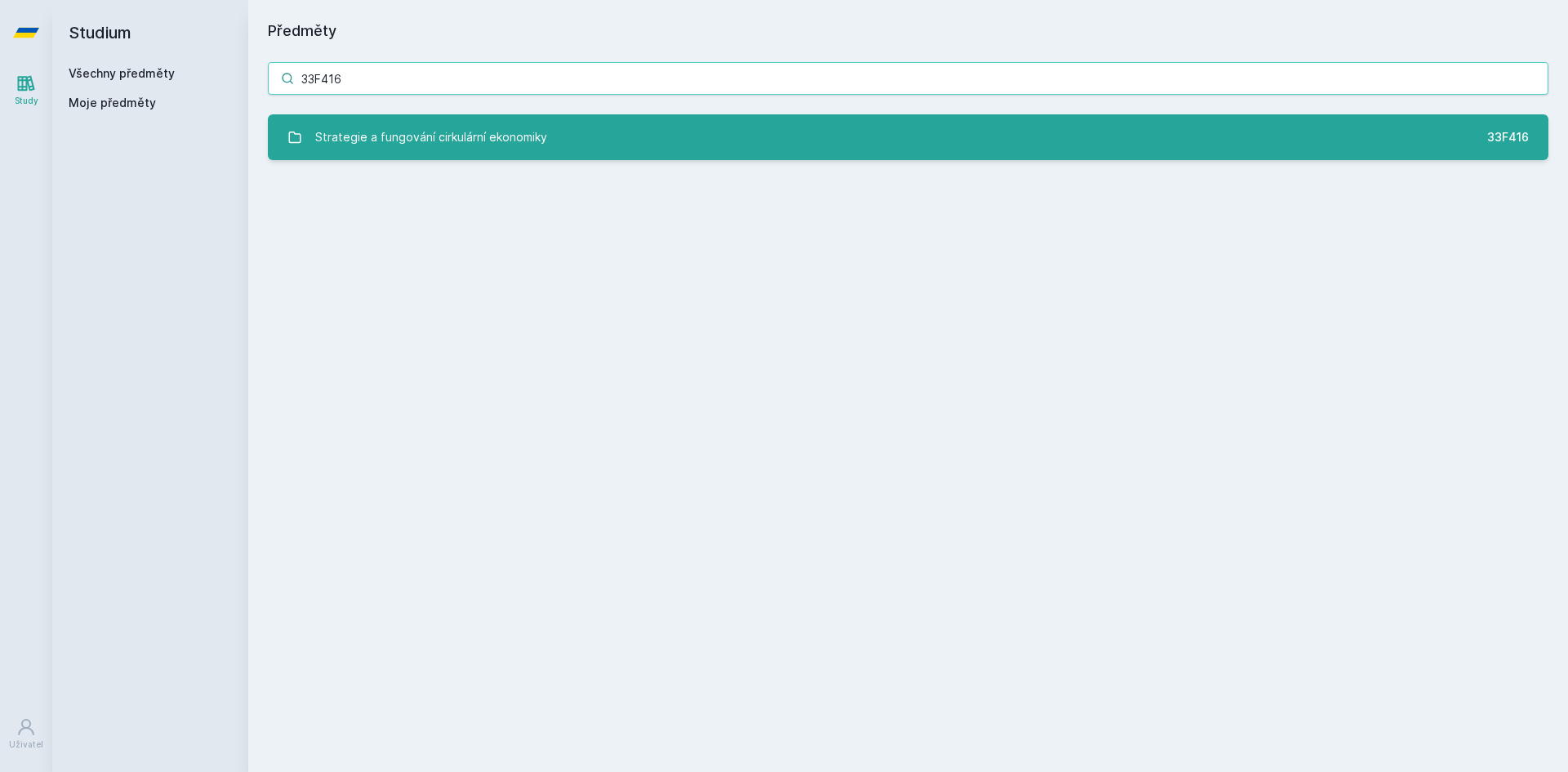
type input "33F416"
click at [510, 134] on div "Strategie a fungování cirkulární ekonomiky" at bounding box center [431, 137] width 232 height 33
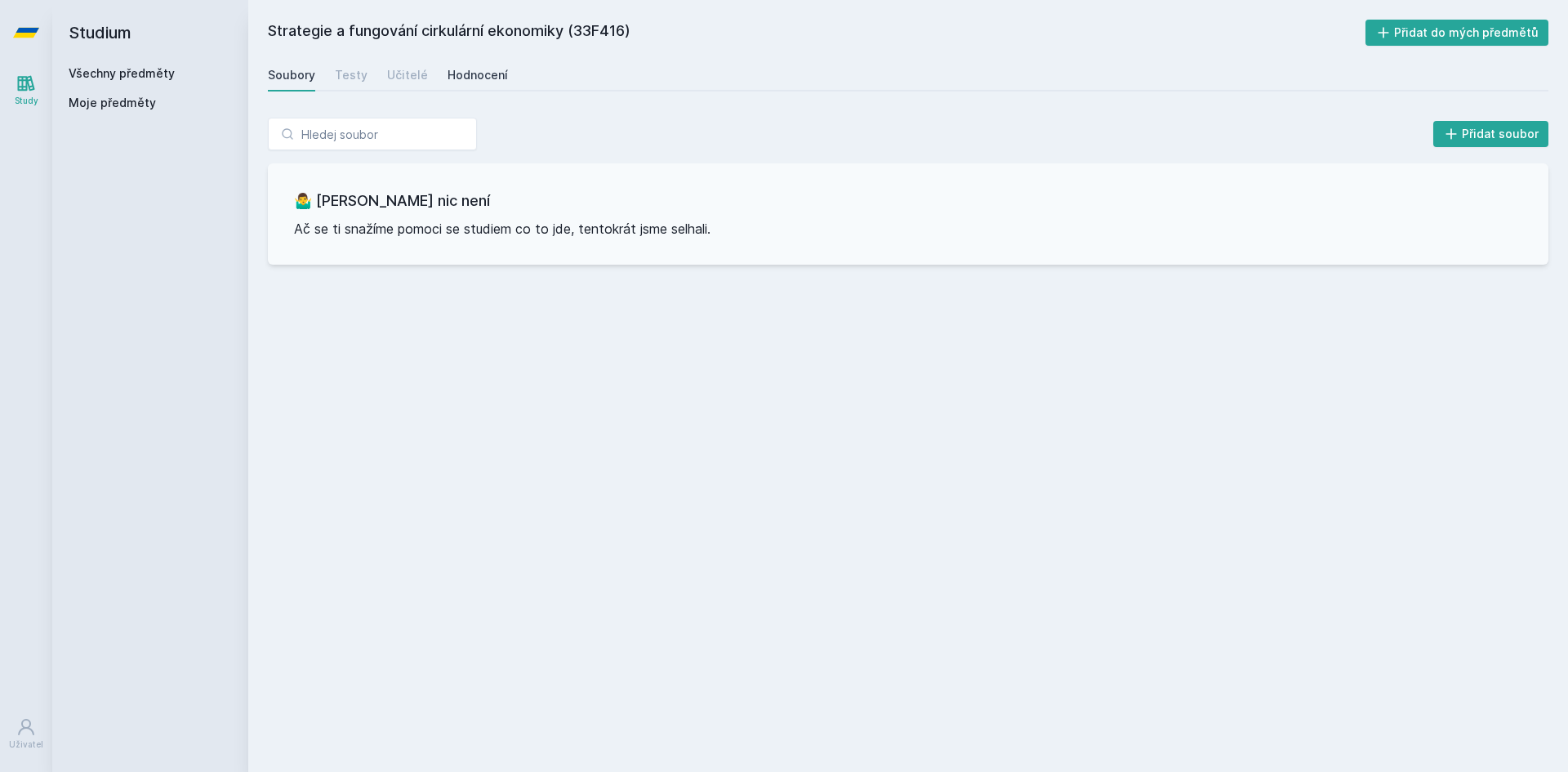
click at [480, 67] on div "Hodnocení" at bounding box center [478, 74] width 60 height 16
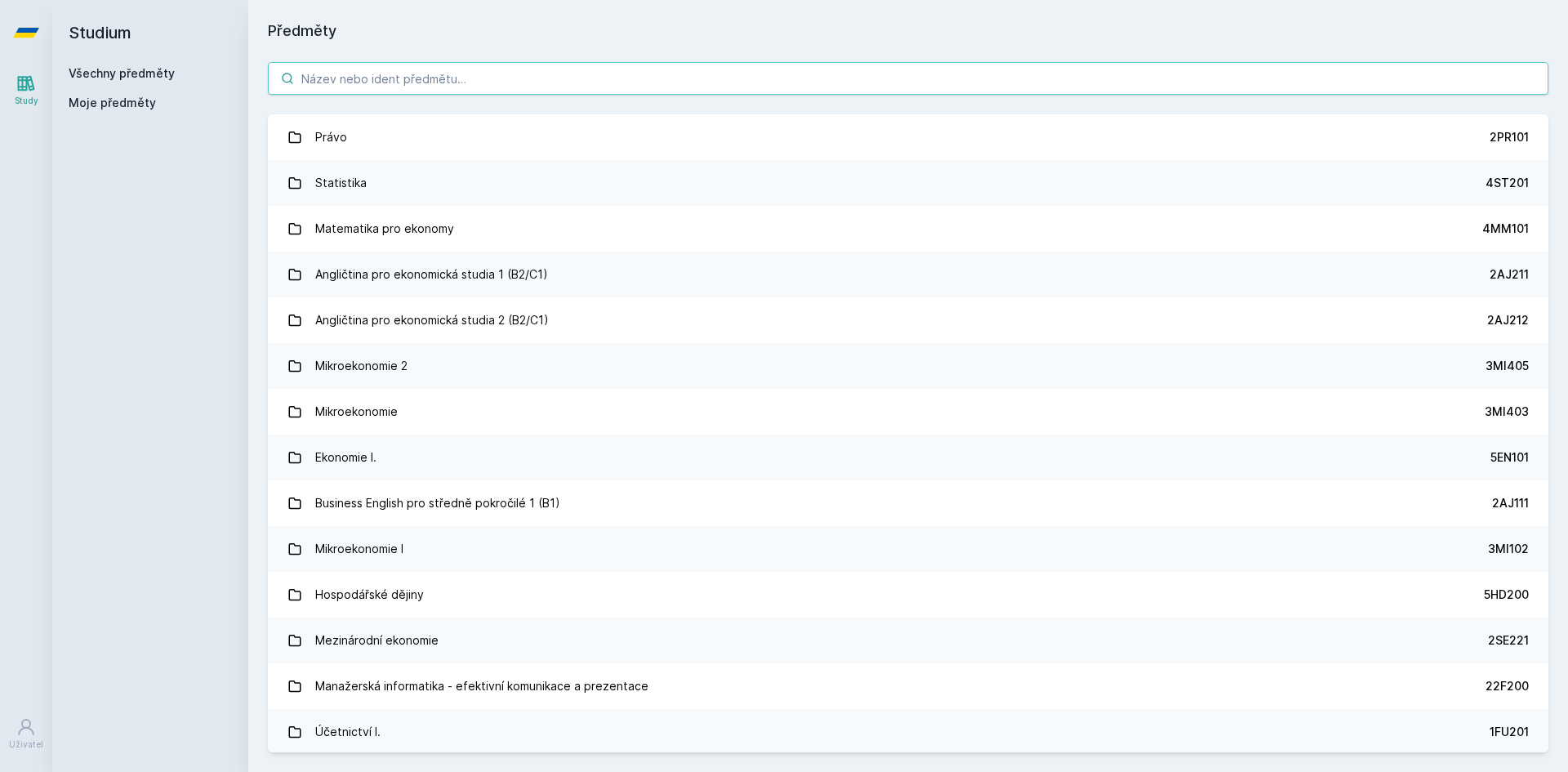
click at [373, 79] on input "search" at bounding box center [908, 78] width 1281 height 33
paste input "3AM604"
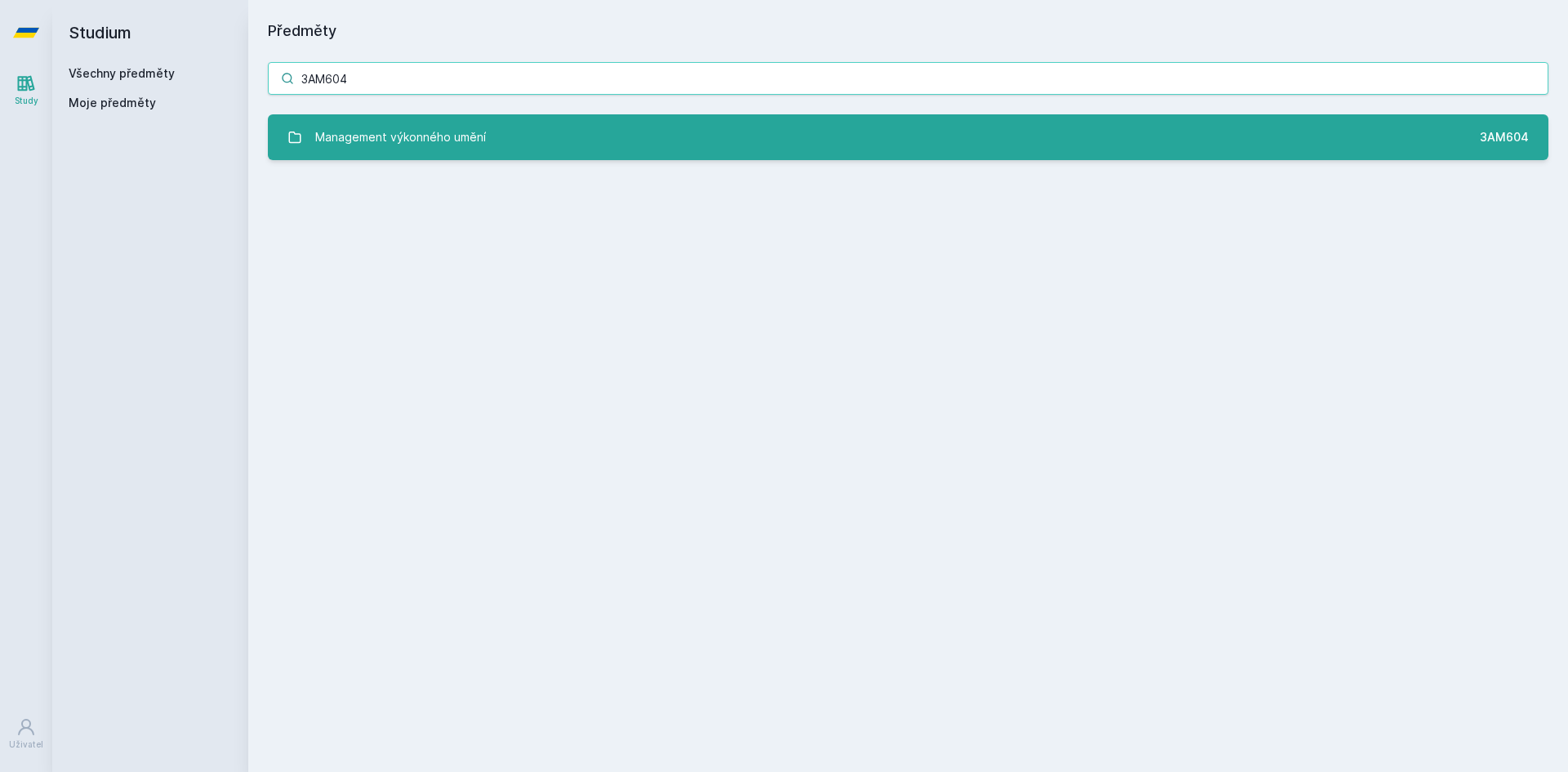
type input "3AM604"
click at [398, 131] on div "Management výkonného umění" at bounding box center [401, 137] width 171 height 33
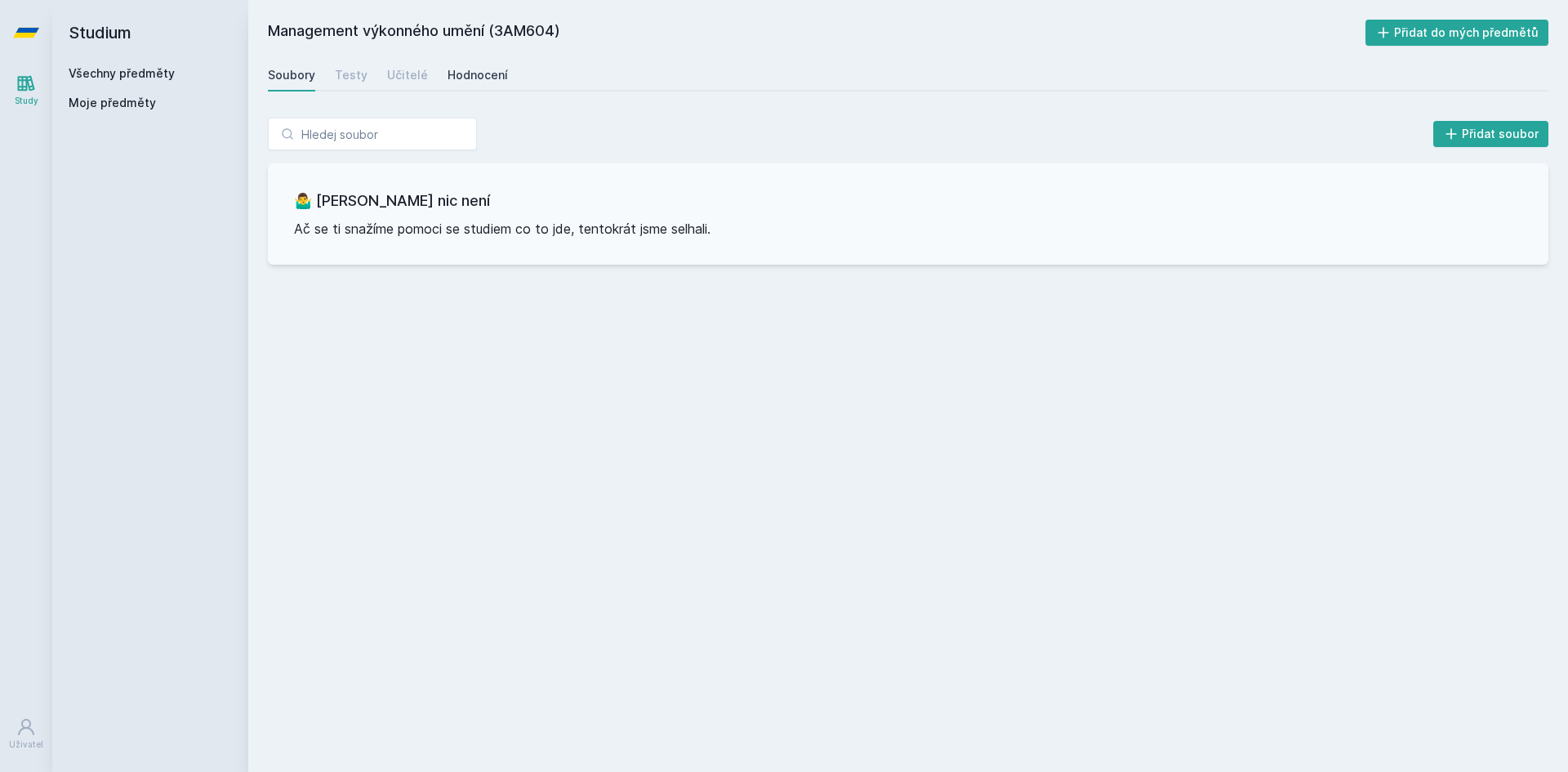
click at [476, 77] on div "Hodnocení" at bounding box center [478, 74] width 60 height 16
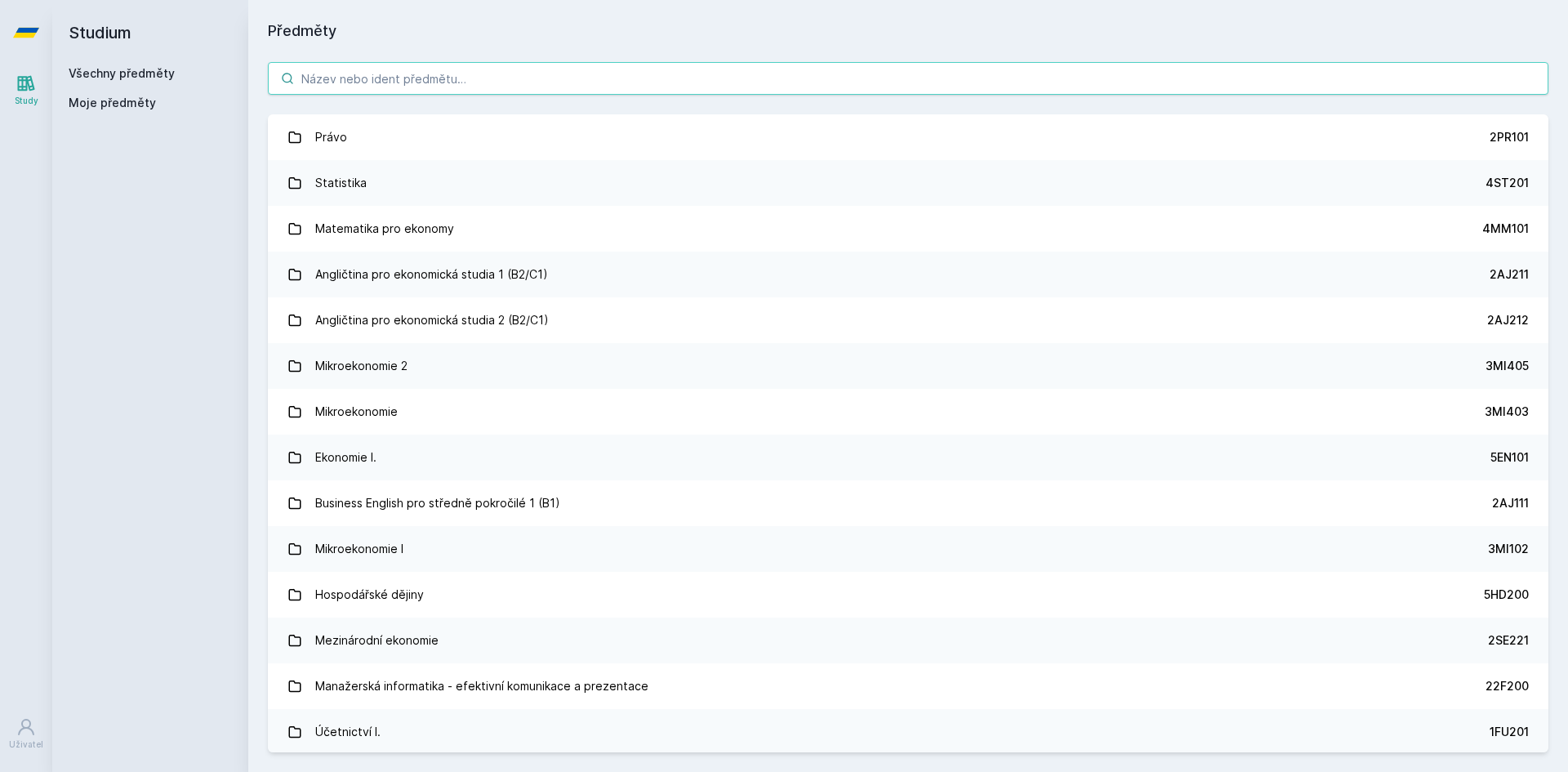
click at [356, 78] on input "search" at bounding box center [908, 78] width 1281 height 33
paste input "1BP403"
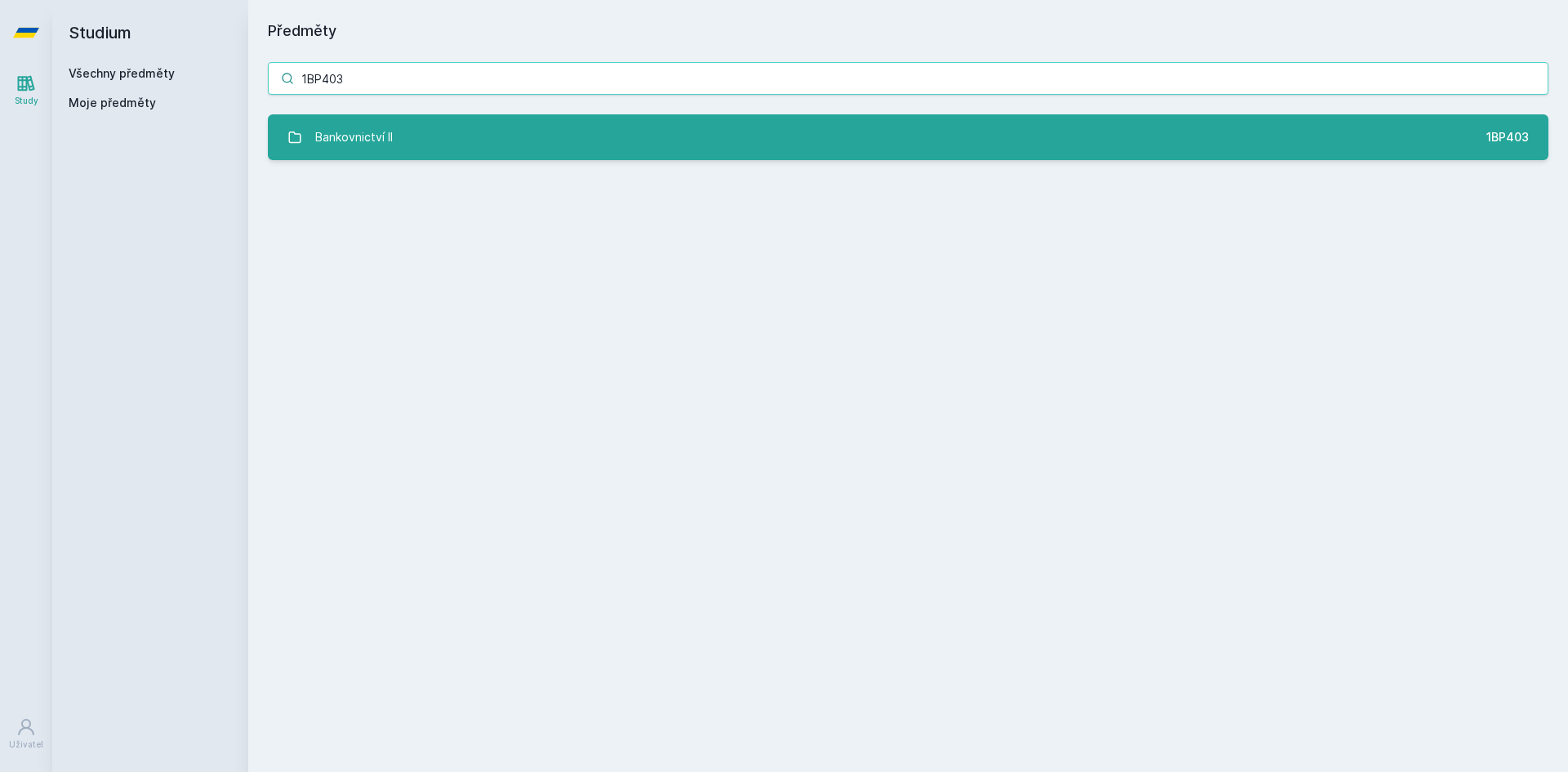
type input "1BP403"
click at [429, 127] on link "Bankovnictví II 1BP403" at bounding box center [908, 137] width 1281 height 46
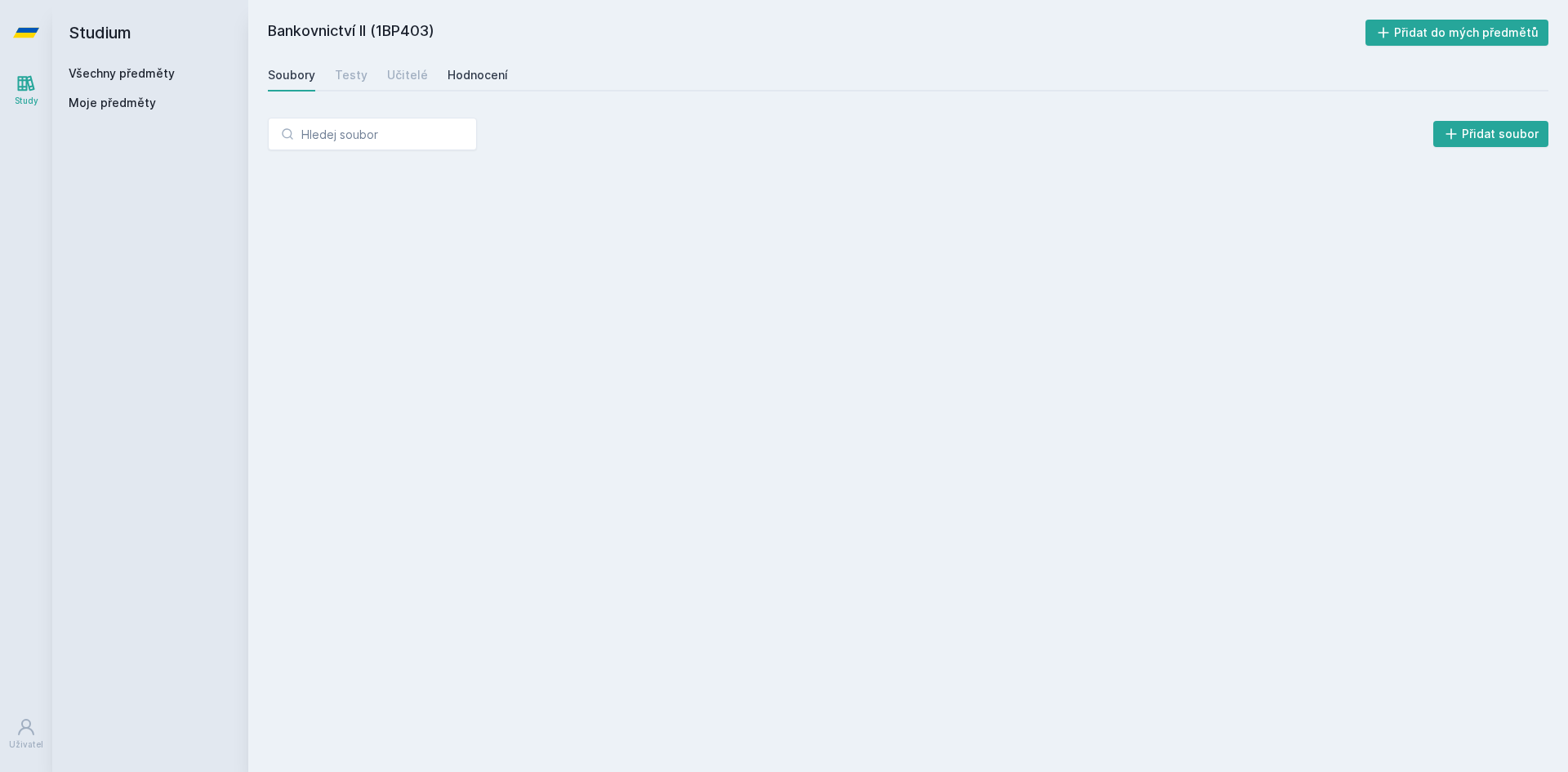
click at [489, 68] on div "Hodnocení" at bounding box center [478, 74] width 60 height 16
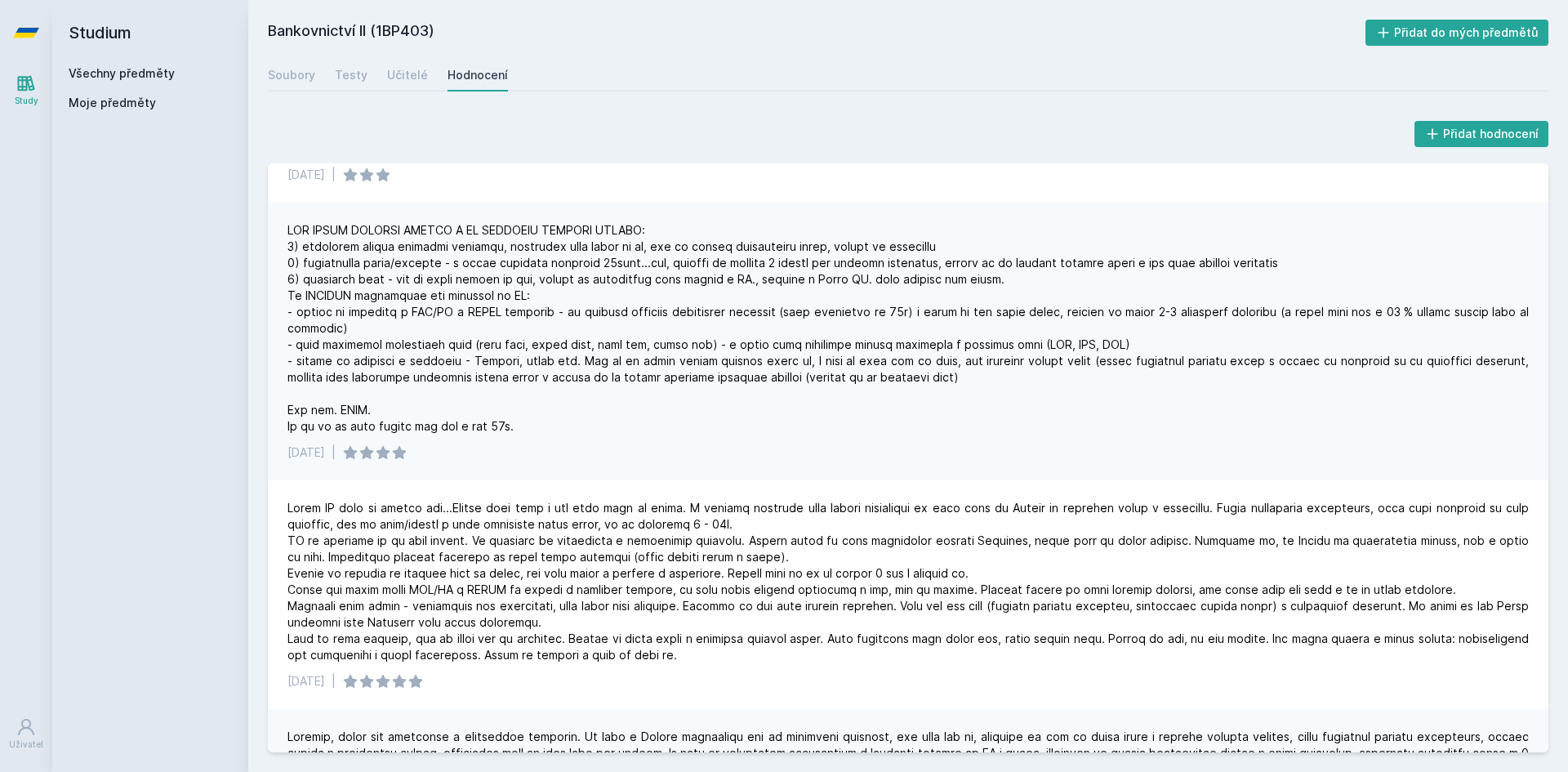
scroll to position [163, 0]
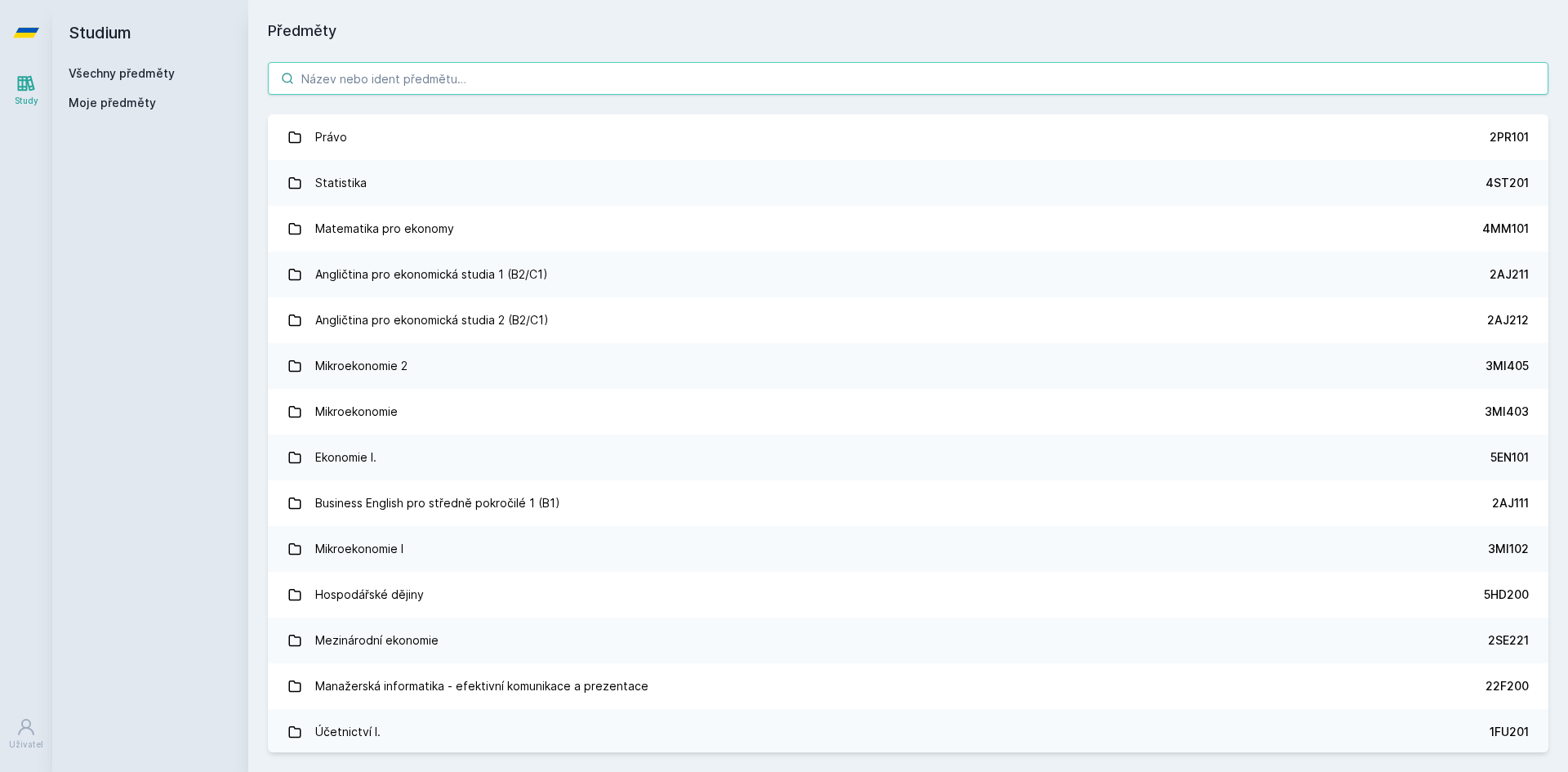
click at [362, 87] on input "search" at bounding box center [908, 78] width 1281 height 33
paste input "3PO401"
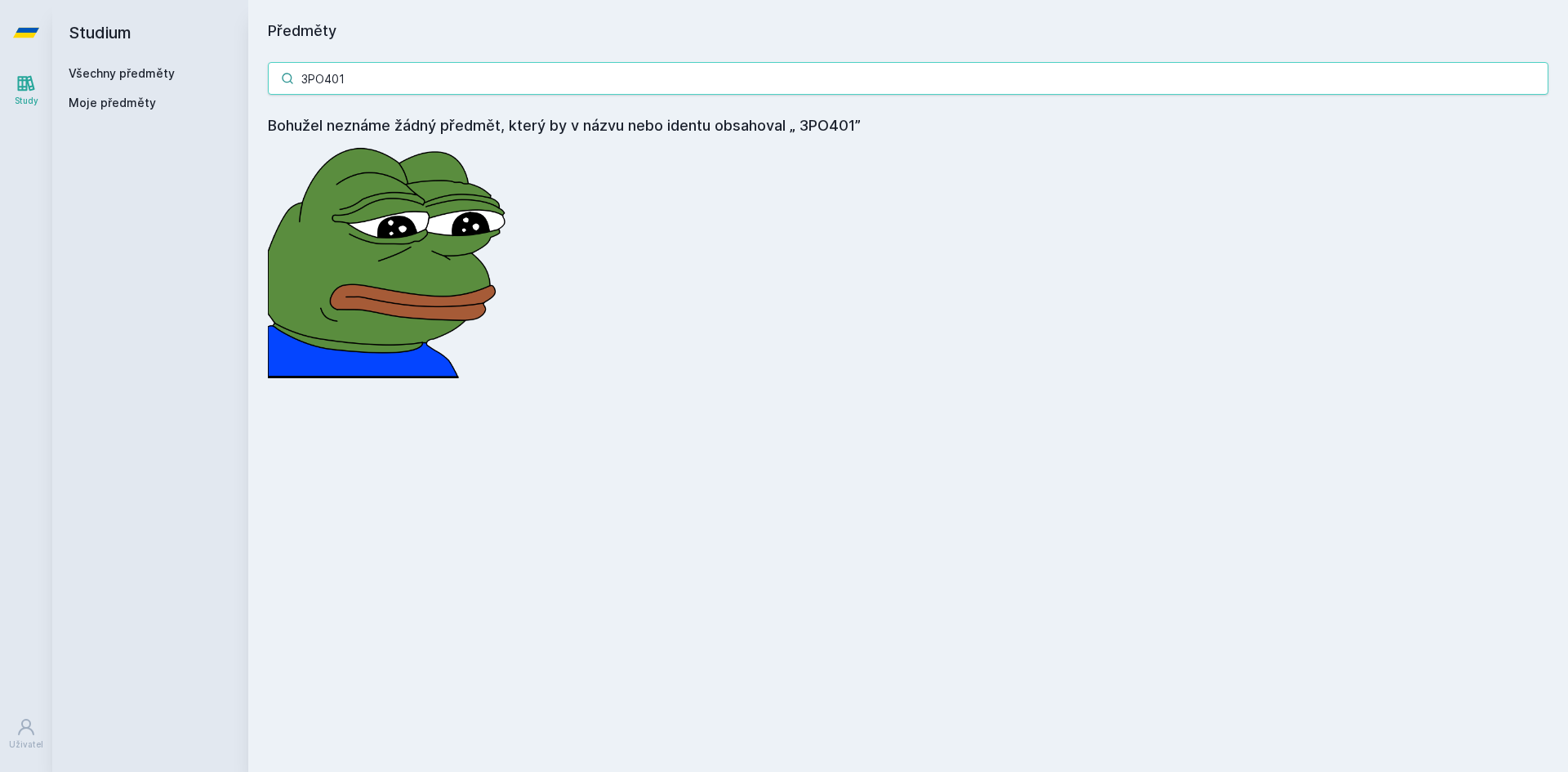
click at [313, 76] on input "3PO401" at bounding box center [908, 78] width 1281 height 33
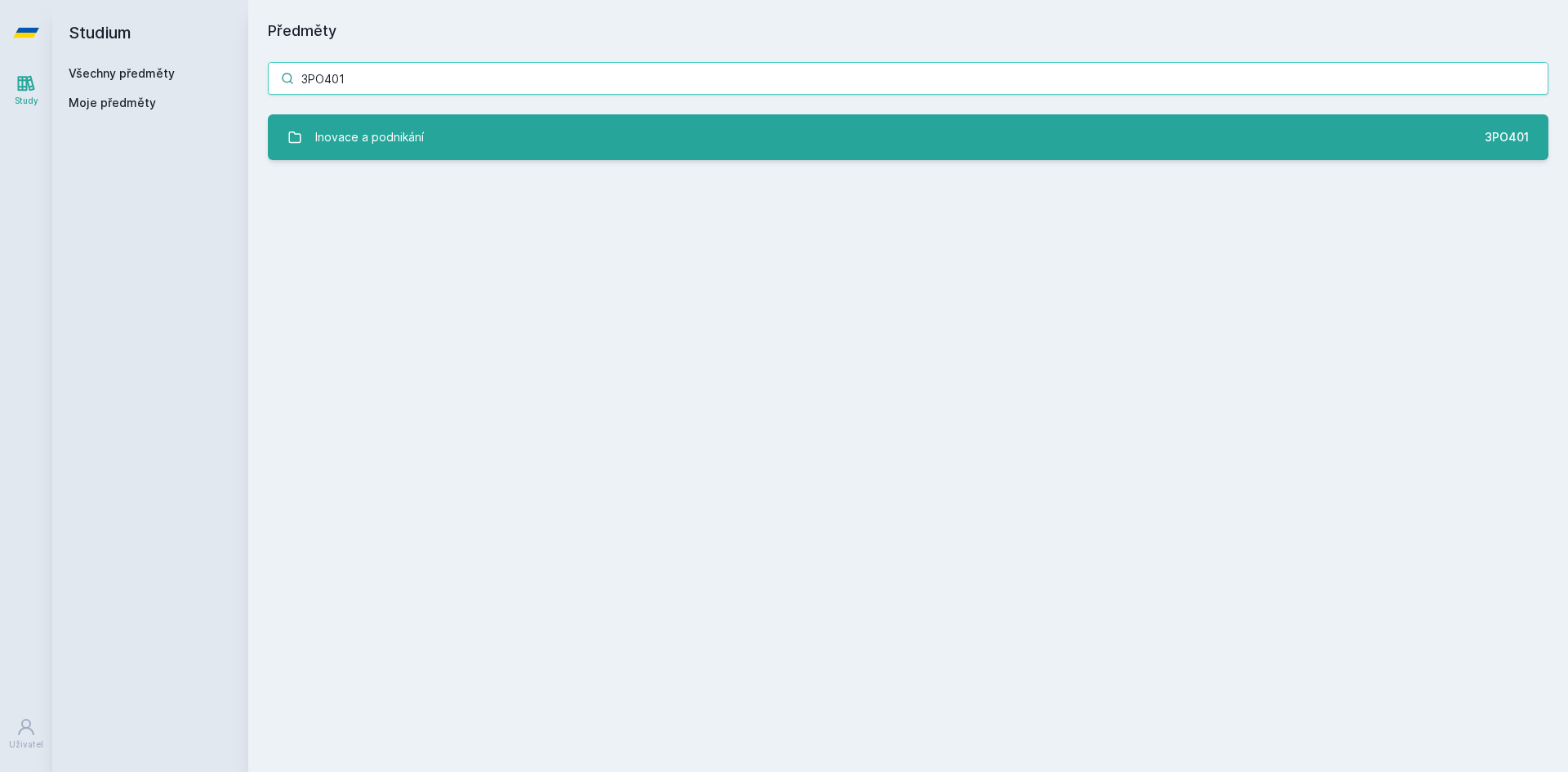
type input "3PO401"
click at [373, 134] on div "Inovace a podnikání" at bounding box center [370, 137] width 109 height 33
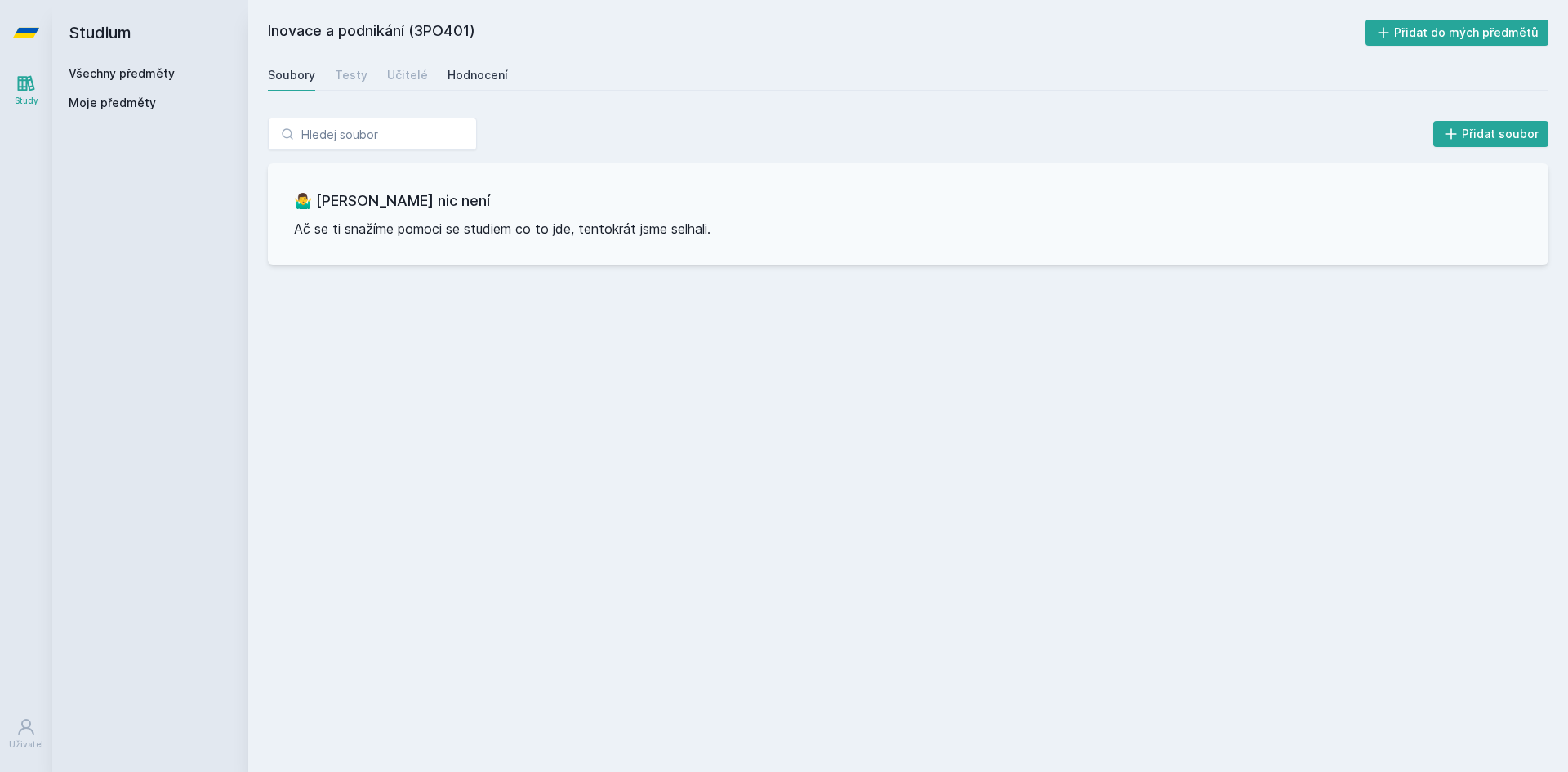
click at [489, 80] on div "Hodnocení" at bounding box center [478, 74] width 60 height 16
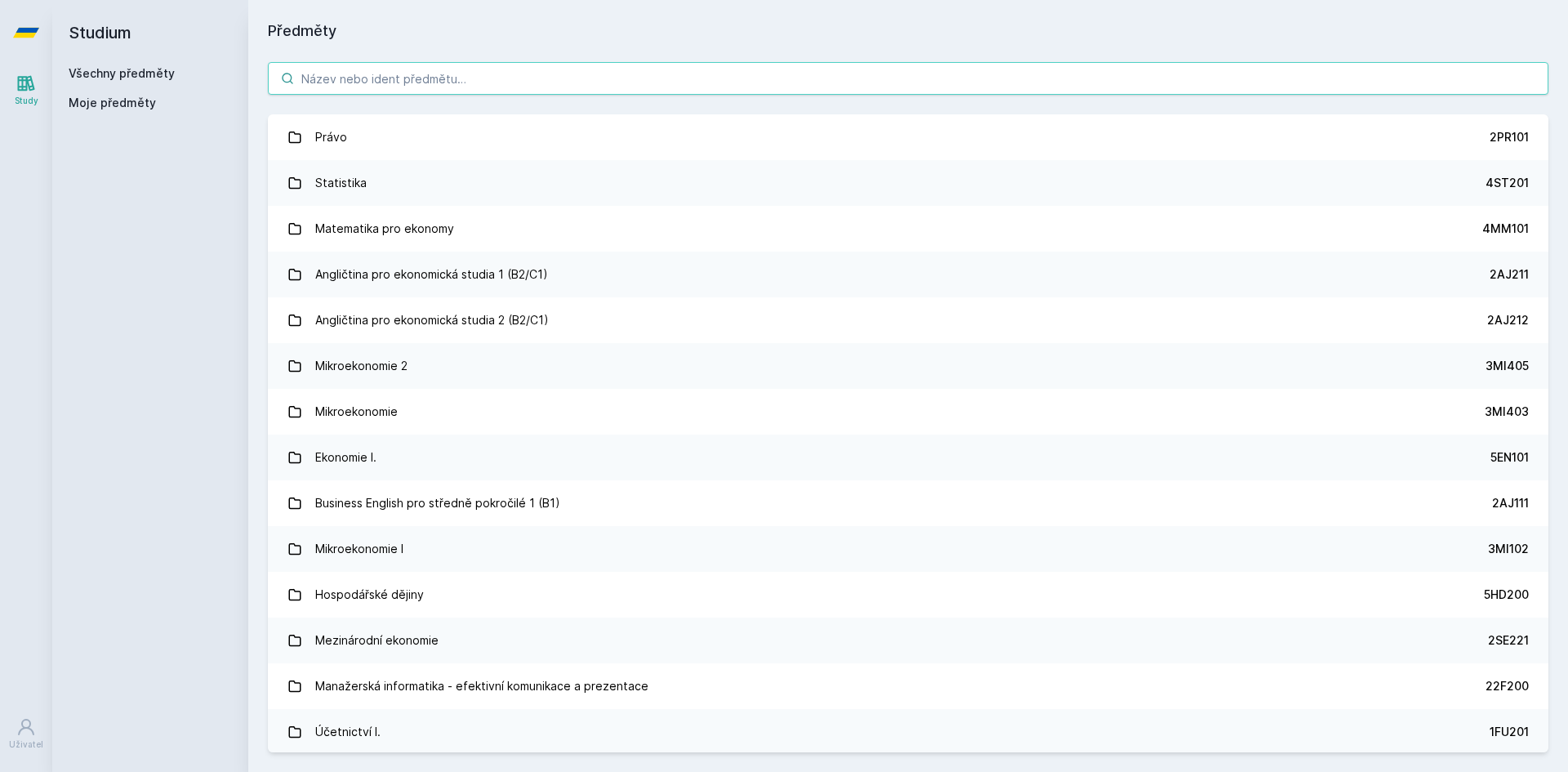
click at [352, 74] on input "search" at bounding box center [908, 78] width 1281 height 33
paste input "3PS441"
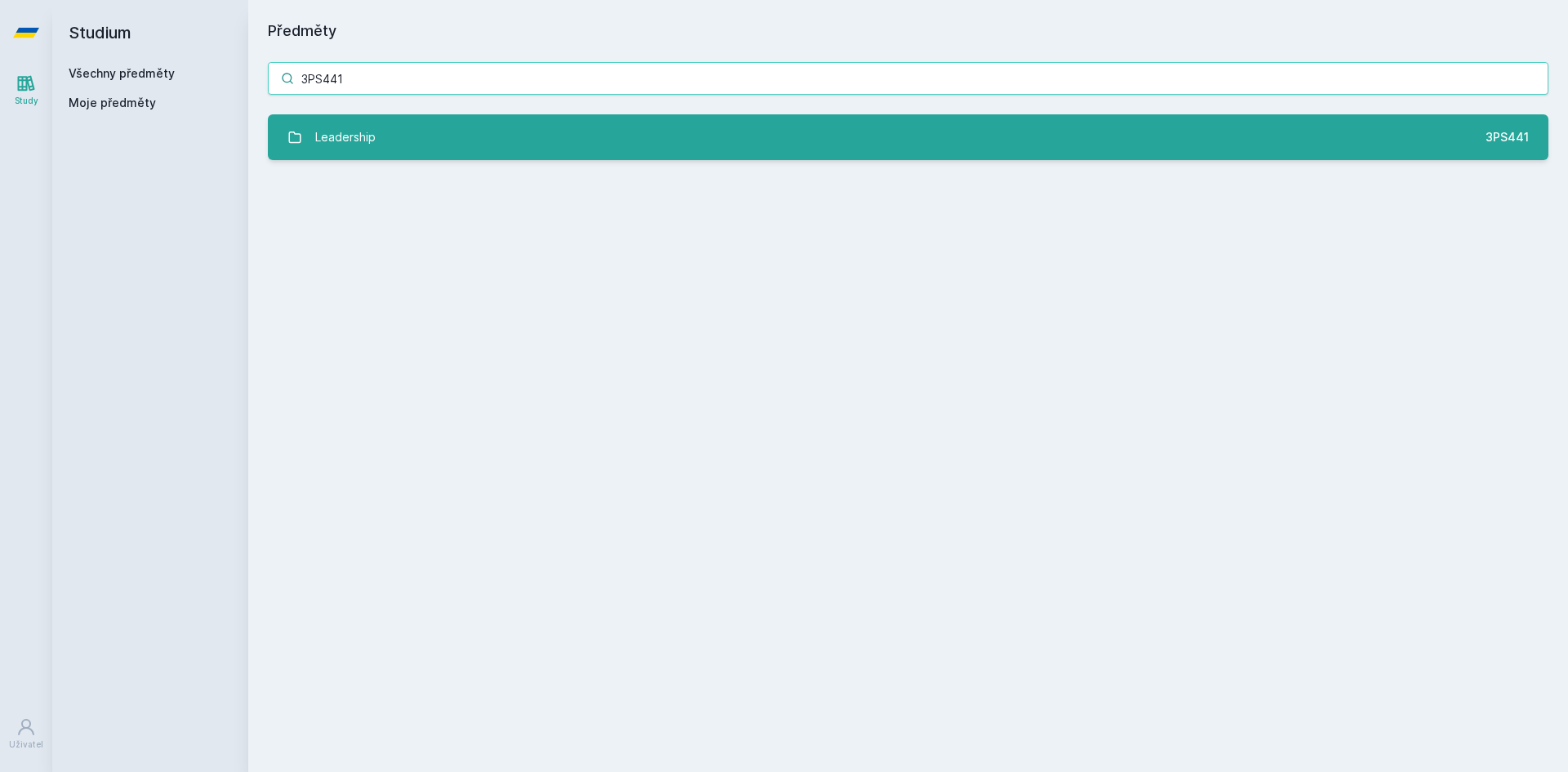
type input "3PS441"
click at [367, 126] on div "Leadership" at bounding box center [345, 137] width 60 height 33
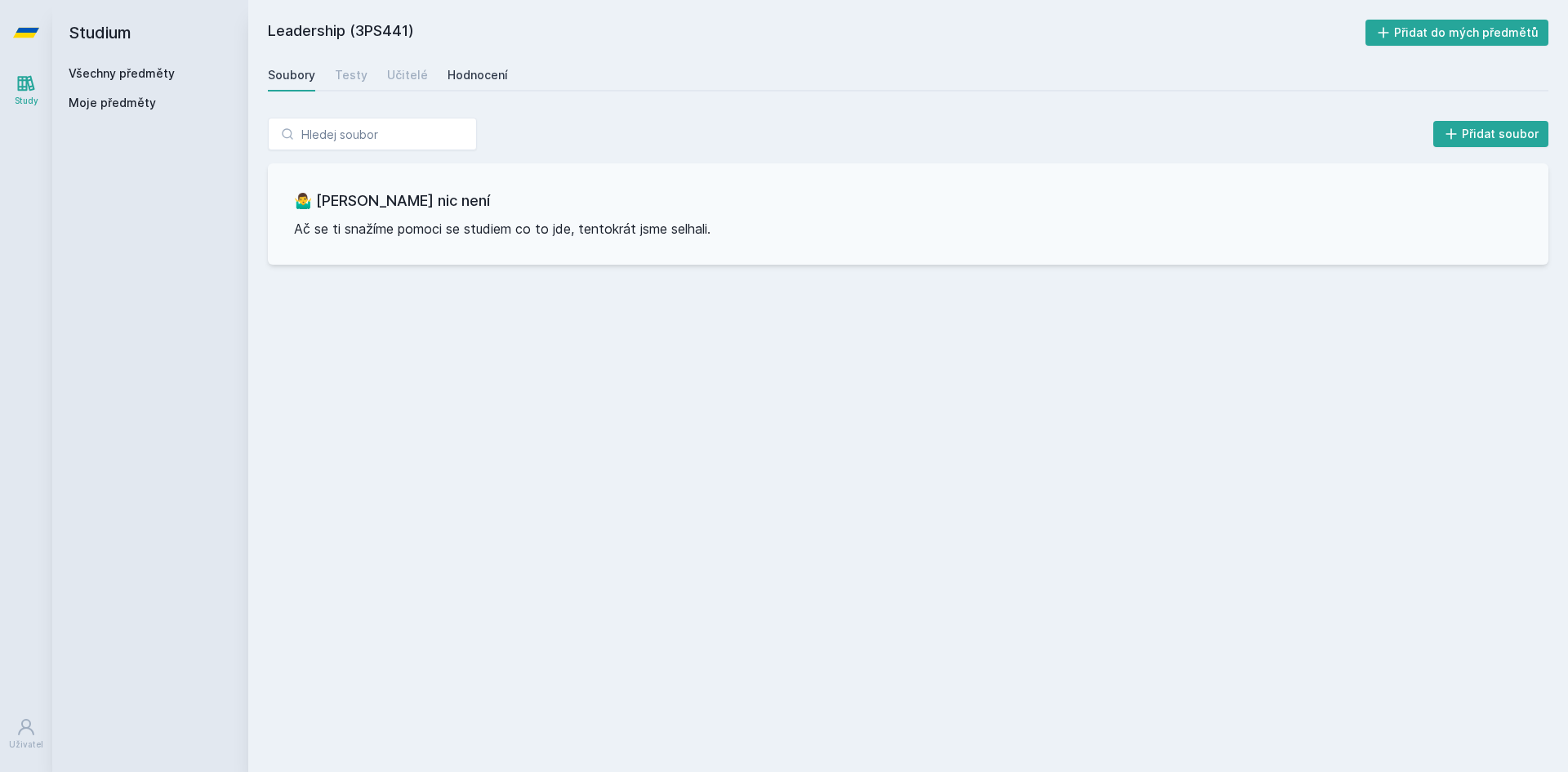
click at [481, 72] on div "Hodnocení" at bounding box center [478, 74] width 60 height 16
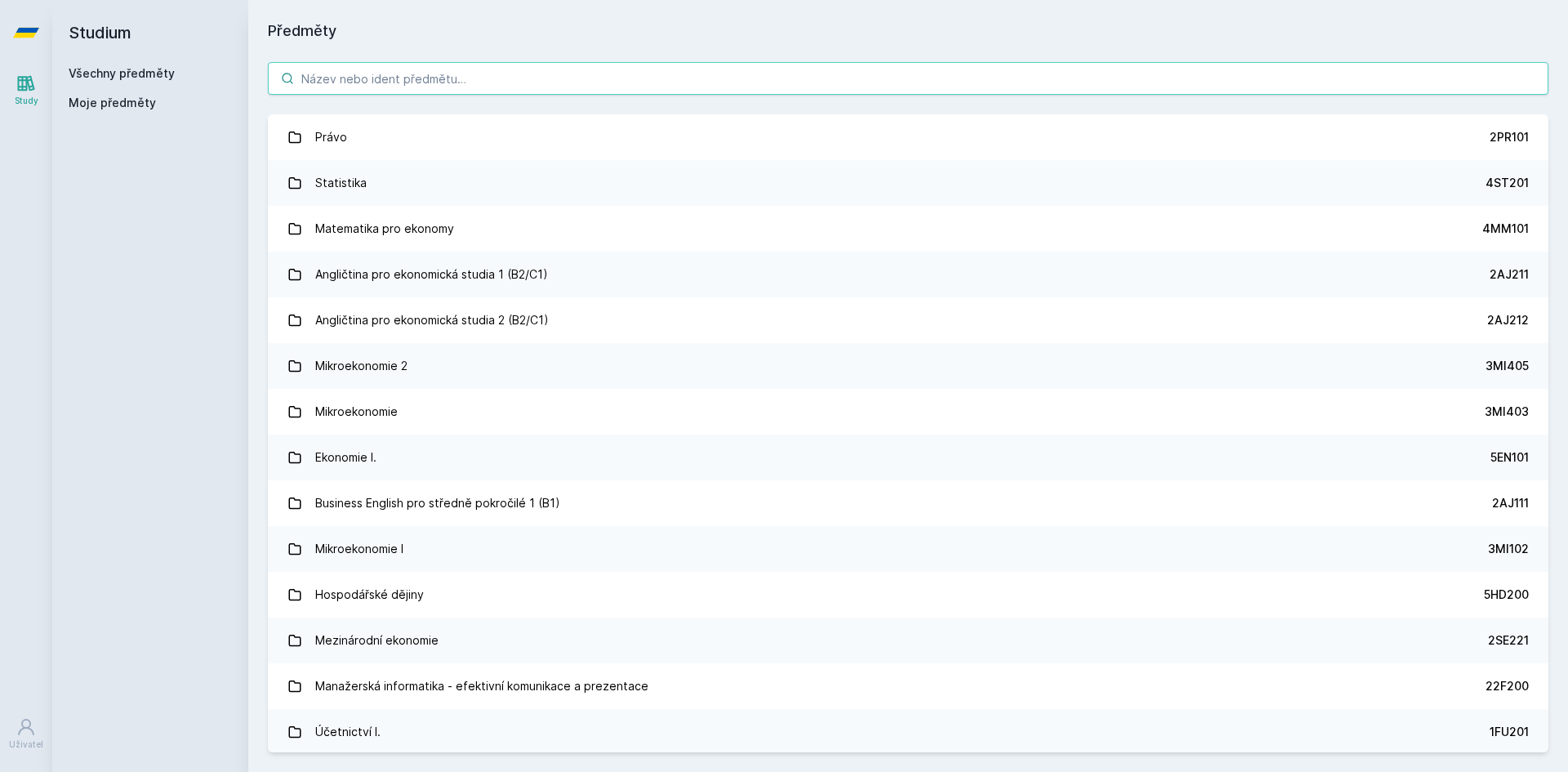
click at [449, 80] on input "search" at bounding box center [908, 78] width 1281 height 33
paste input "3LG410"
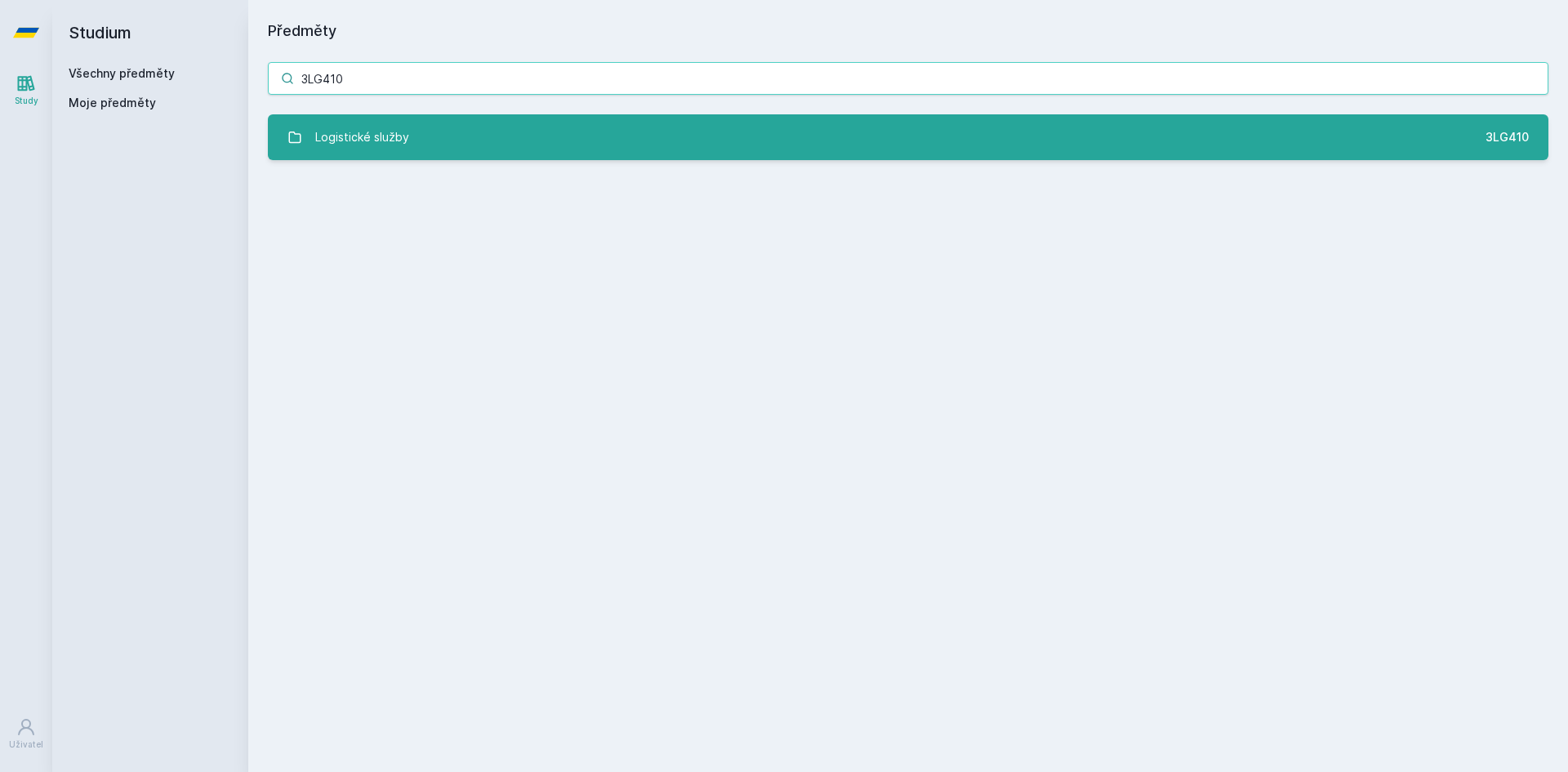
type input "3LG410"
click at [399, 145] on div "Logistické služby" at bounding box center [362, 137] width 94 height 33
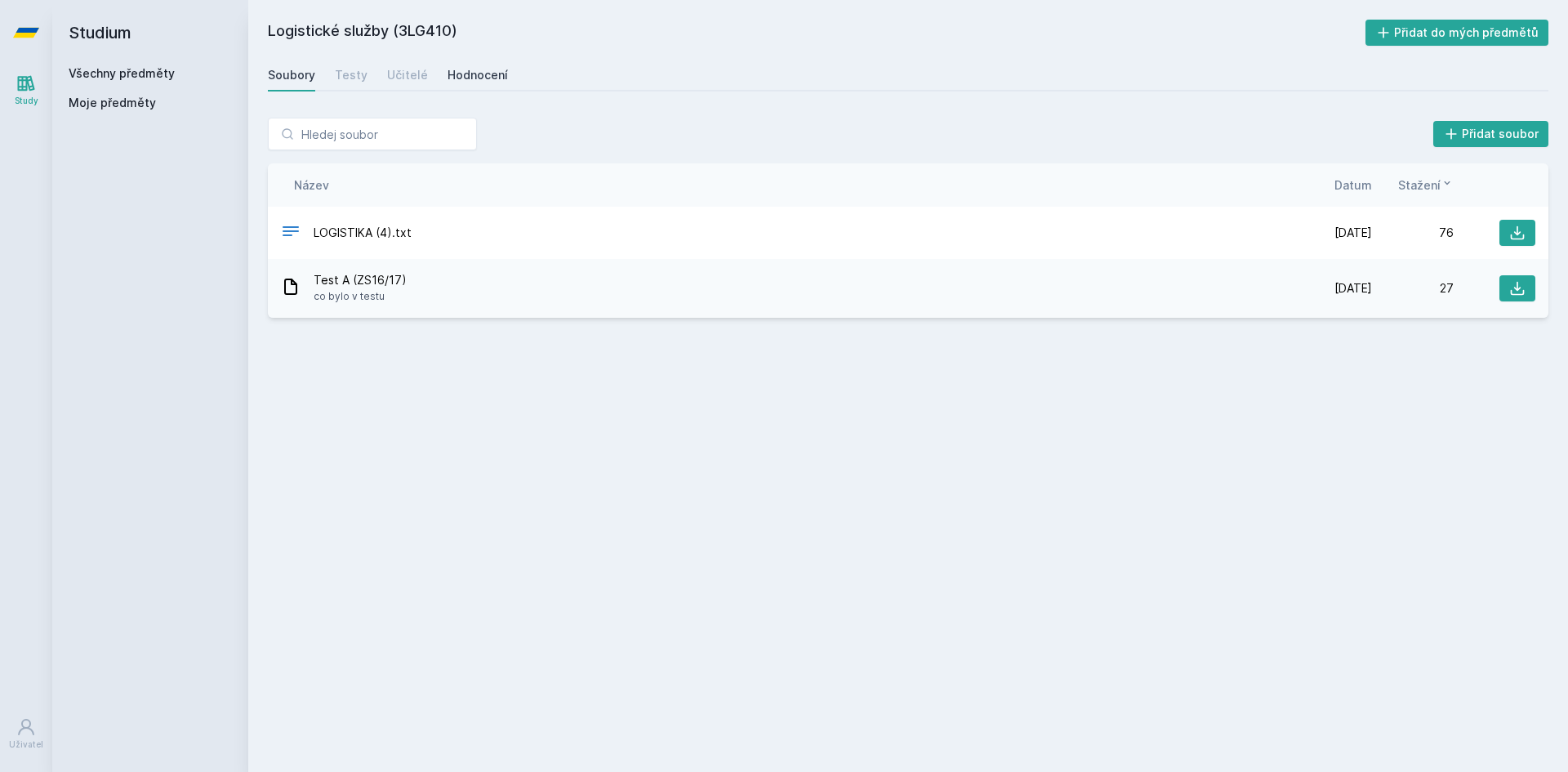
click at [482, 65] on link "Hodnocení" at bounding box center [478, 75] width 60 height 33
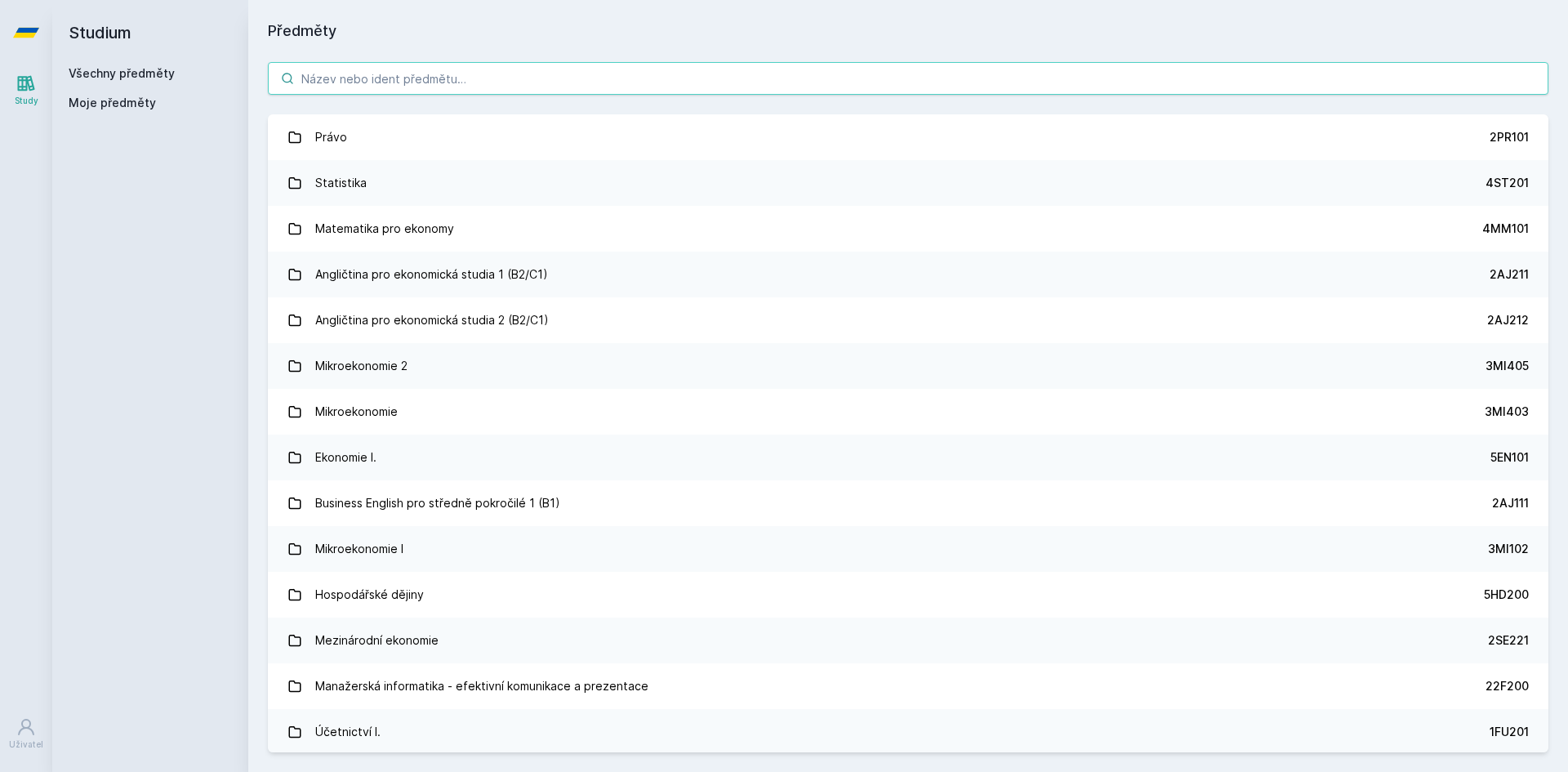
click at [359, 74] on input "search" at bounding box center [908, 78] width 1281 height 33
paste input "3MI407"
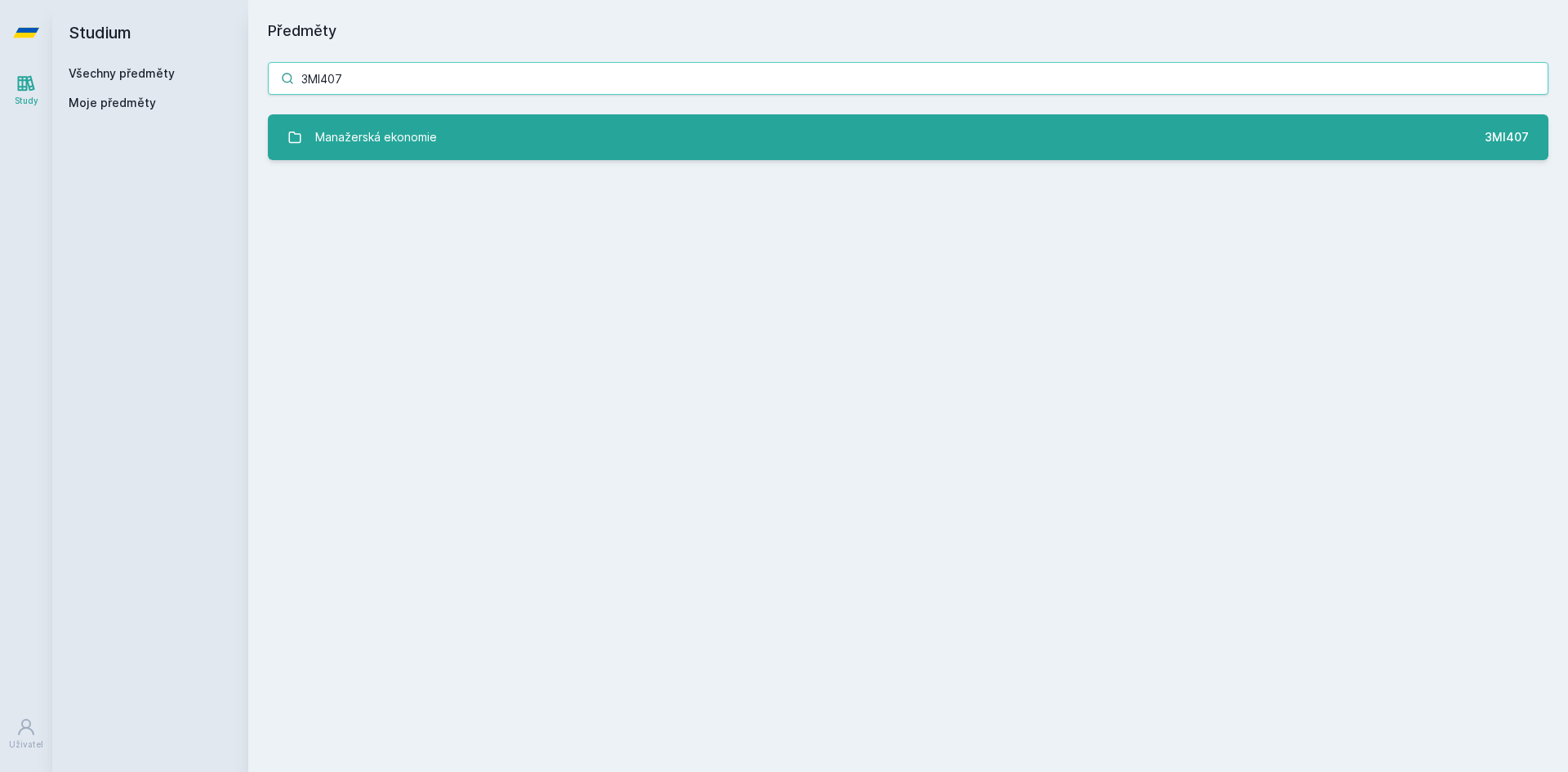
type input "3MI407"
click at [392, 125] on div "Manažerská ekonomie" at bounding box center [376, 137] width 122 height 33
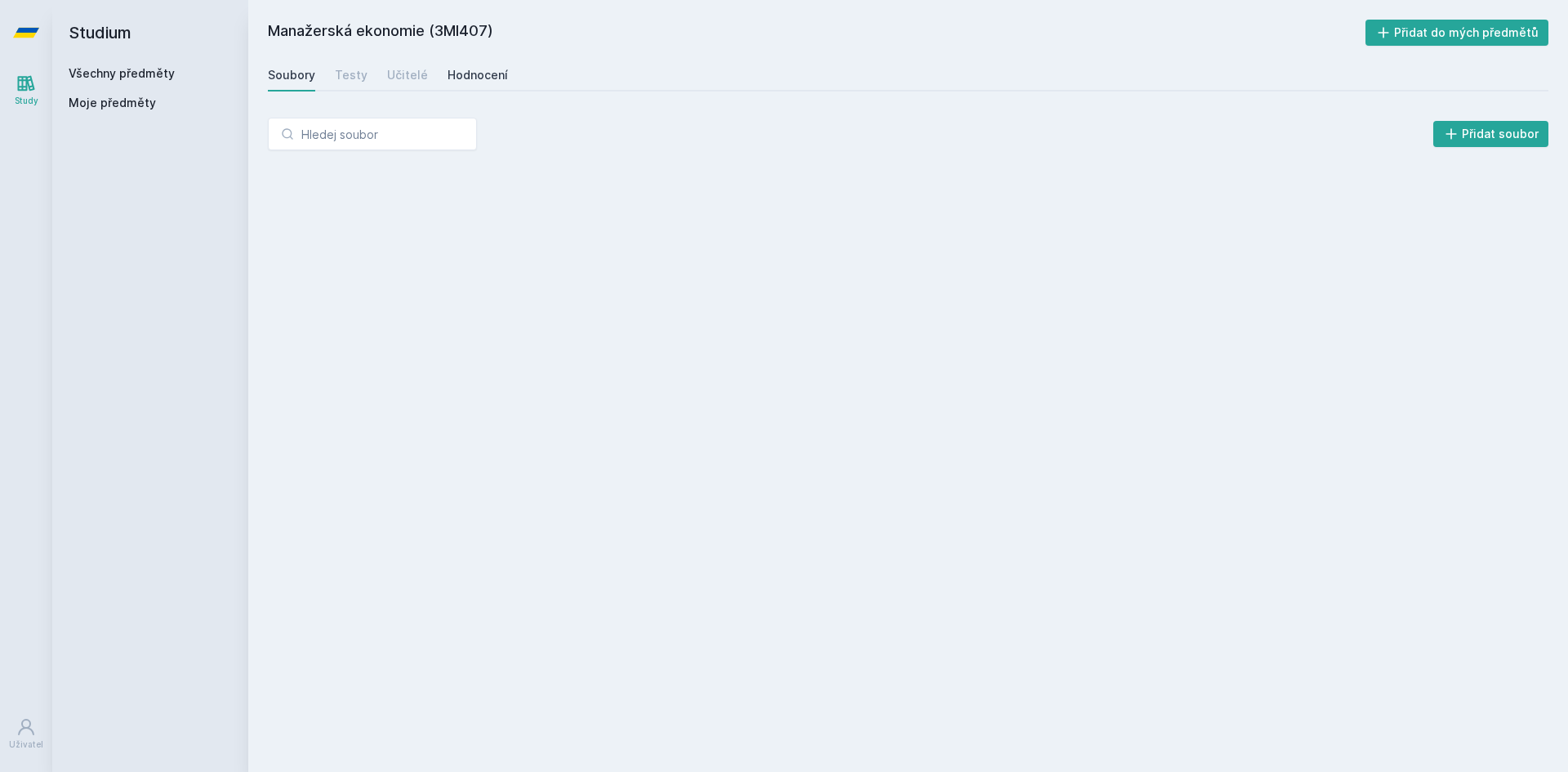
click at [468, 72] on div "Hodnocení" at bounding box center [478, 74] width 60 height 16
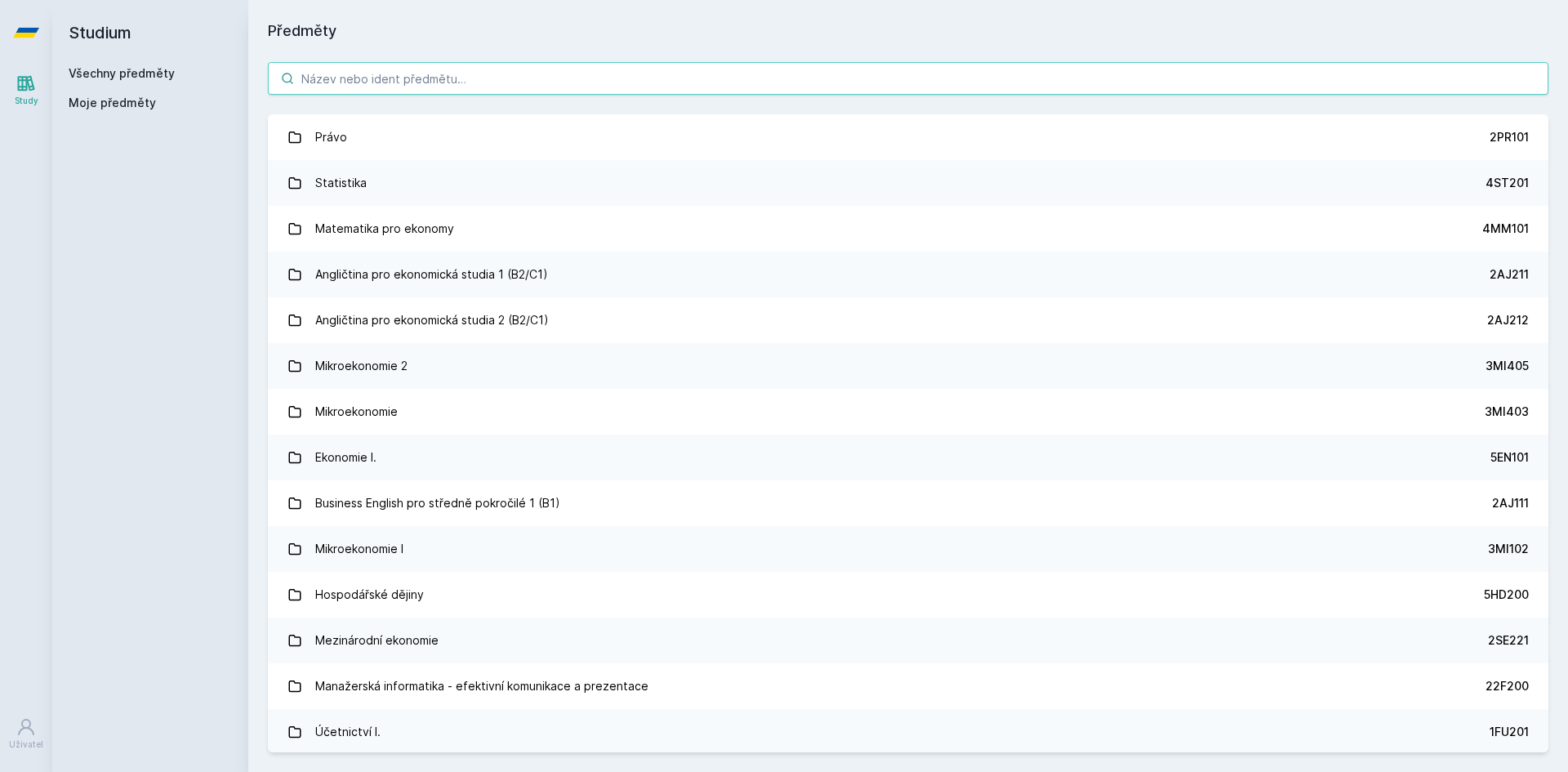
click at [365, 80] on input "search" at bounding box center [908, 78] width 1281 height 33
paste input "3MG413"
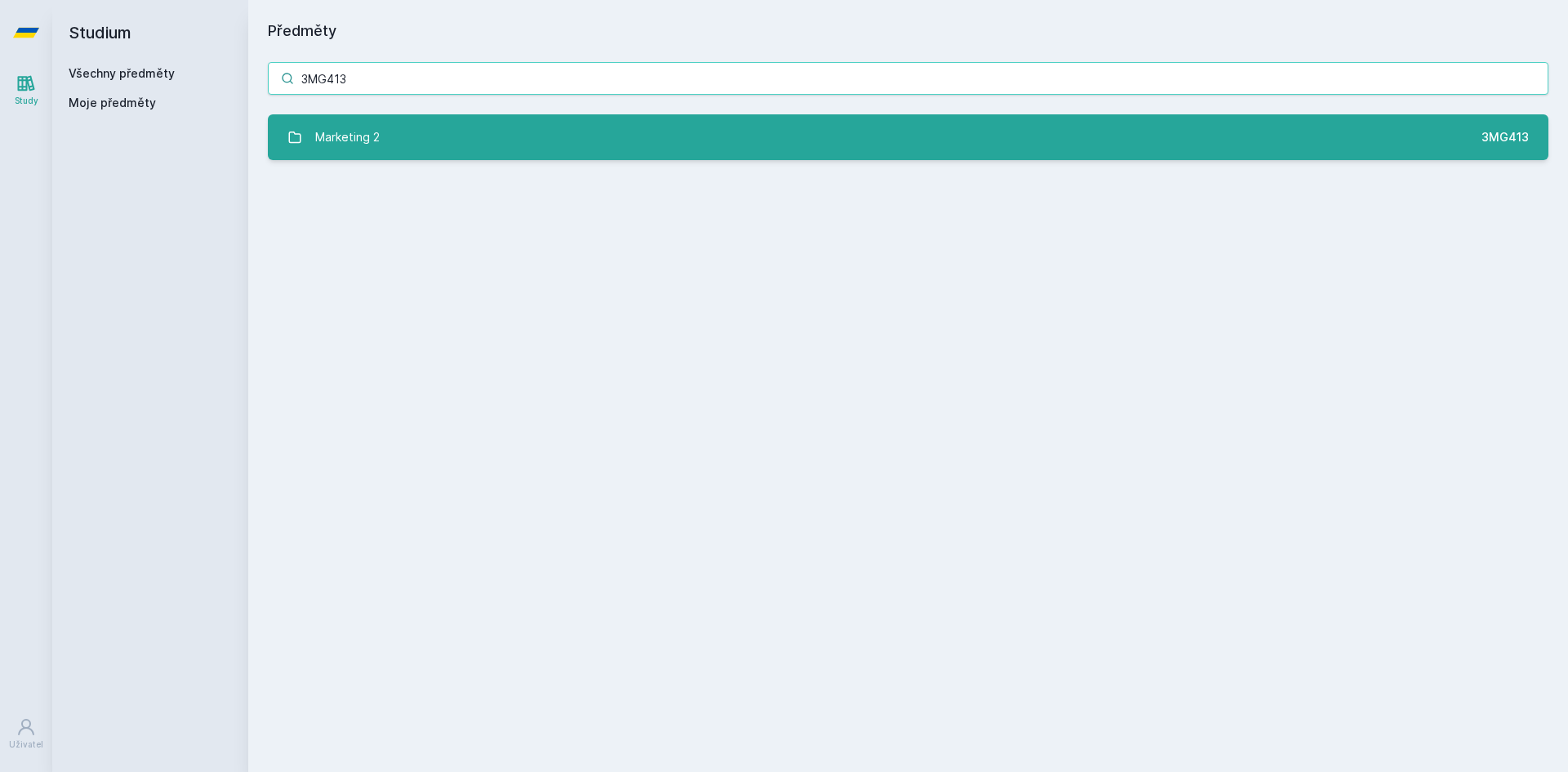
type input "3MG413"
click at [399, 136] on link "Marketing 2 3MG413" at bounding box center [908, 137] width 1281 height 46
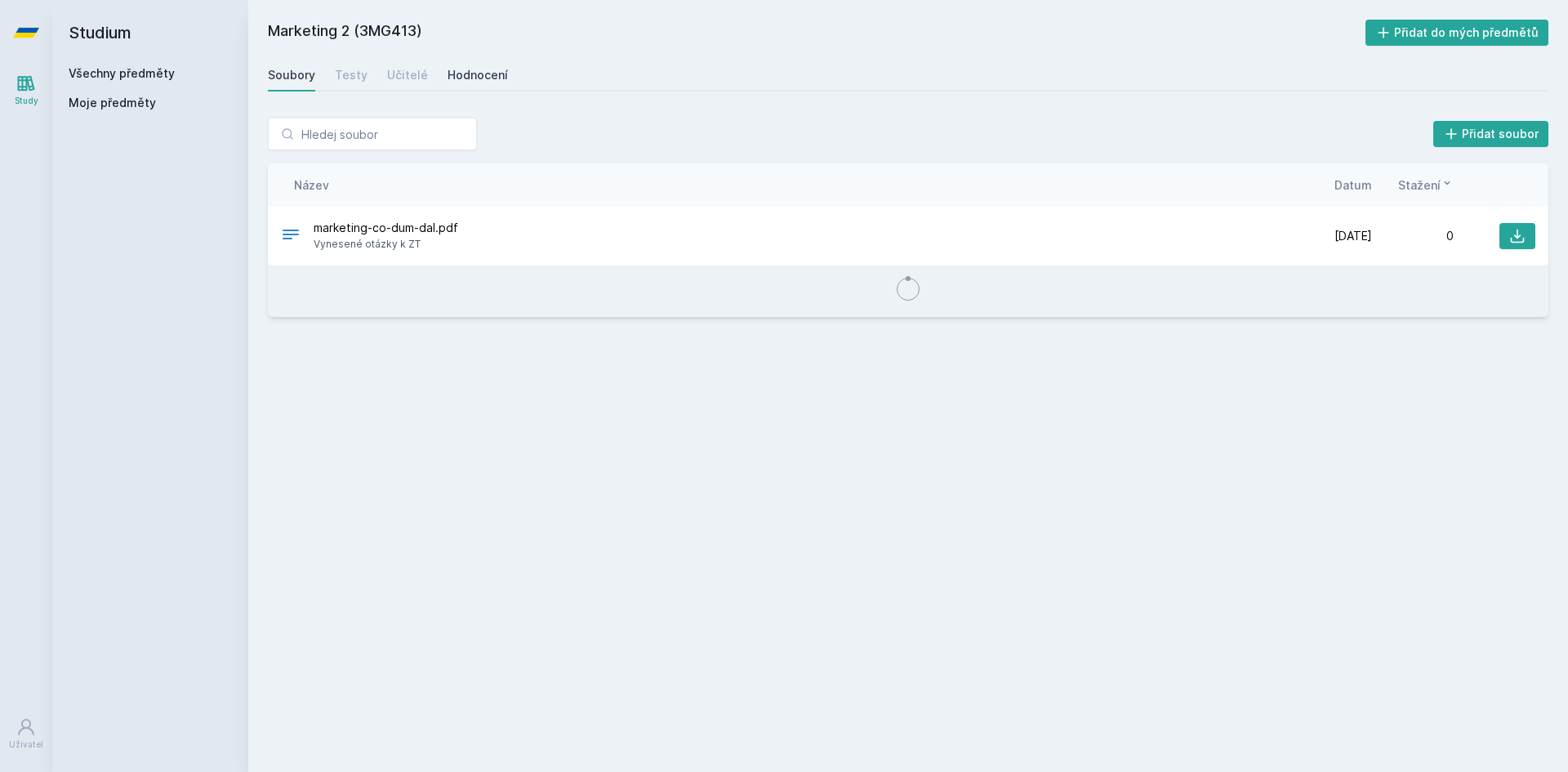
click at [470, 69] on div "Hodnocení" at bounding box center [478, 74] width 60 height 16
